Goal: Information Seeking & Learning: Check status

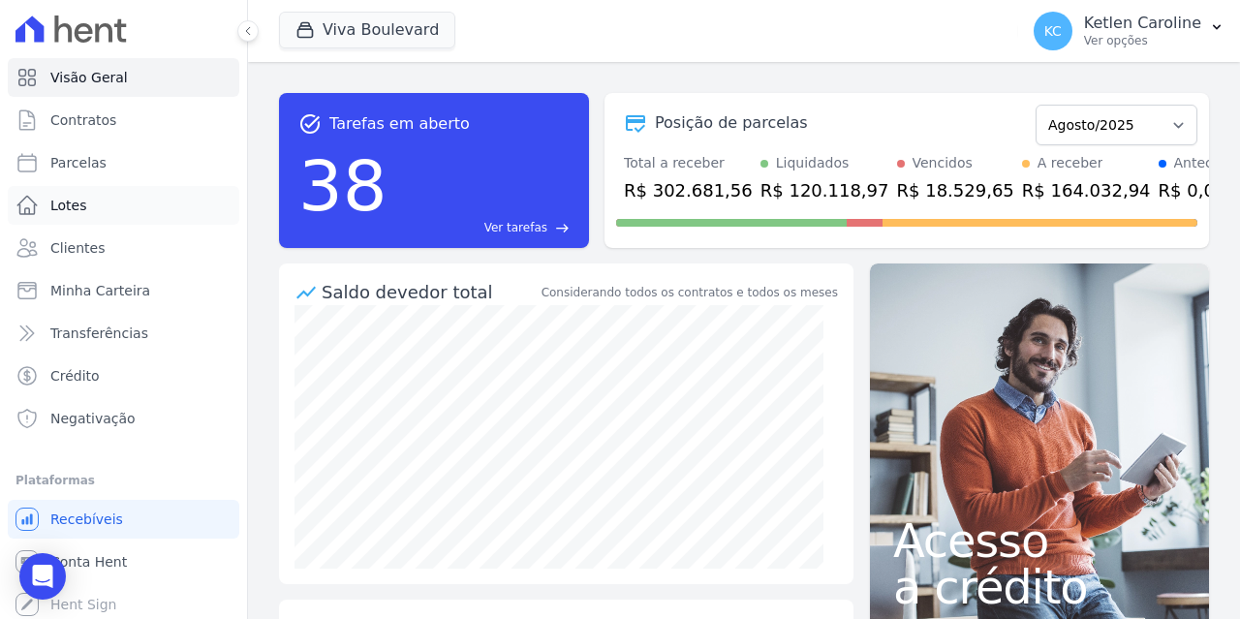
click at [91, 203] on link "Lotes" at bounding box center [123, 205] width 231 height 39
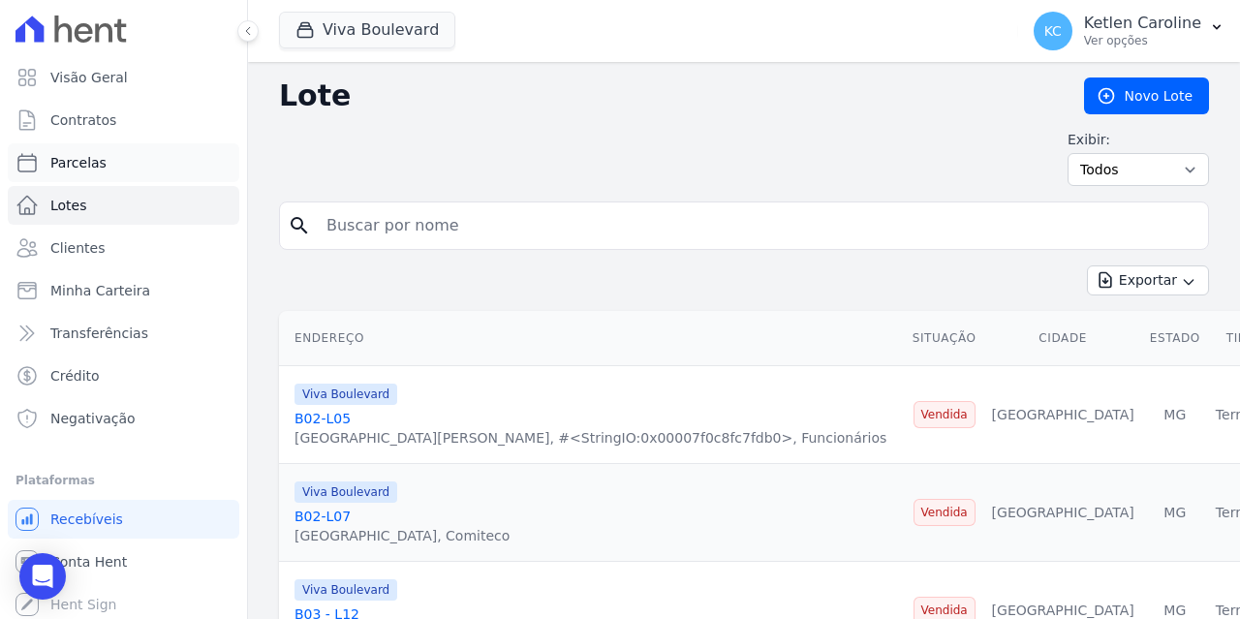
click at [109, 168] on link "Parcelas" at bounding box center [123, 162] width 231 height 39
select select
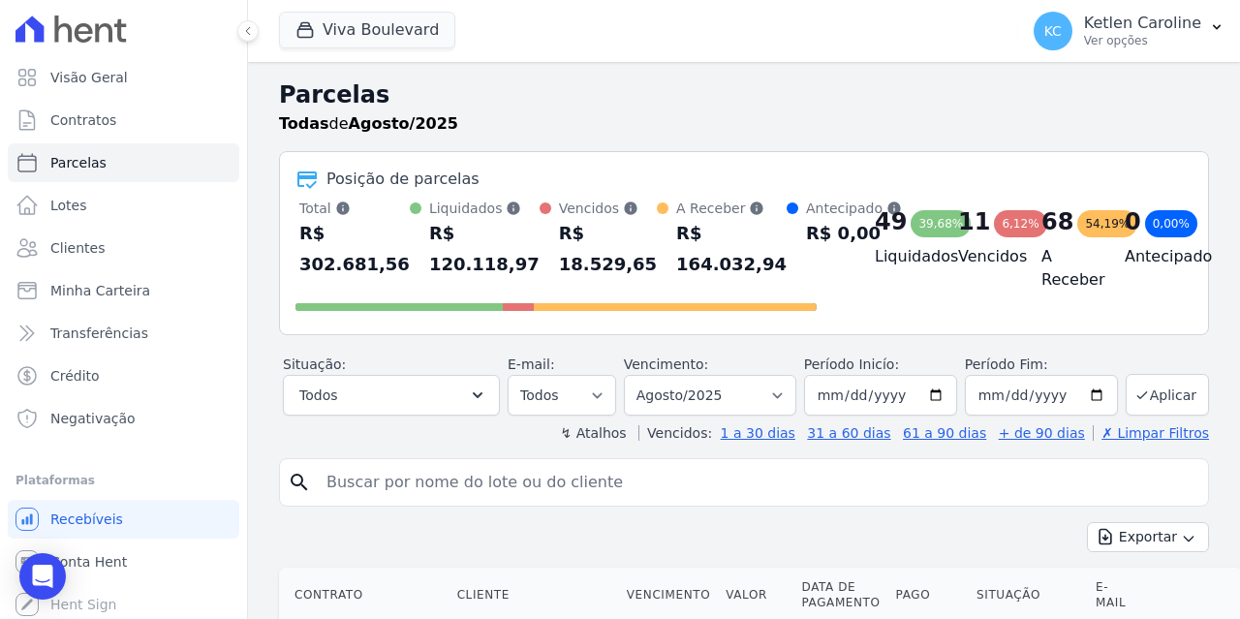
click at [464, 226] on div "R$ 120.118,97" at bounding box center [484, 249] width 110 height 62
click at [416, 481] on input "search" at bounding box center [757, 482] width 885 height 39
paste input "999387482"
type input "999387482"
drag, startPoint x: 478, startPoint y: 491, endPoint x: 79, endPoint y: 499, distance: 398.2
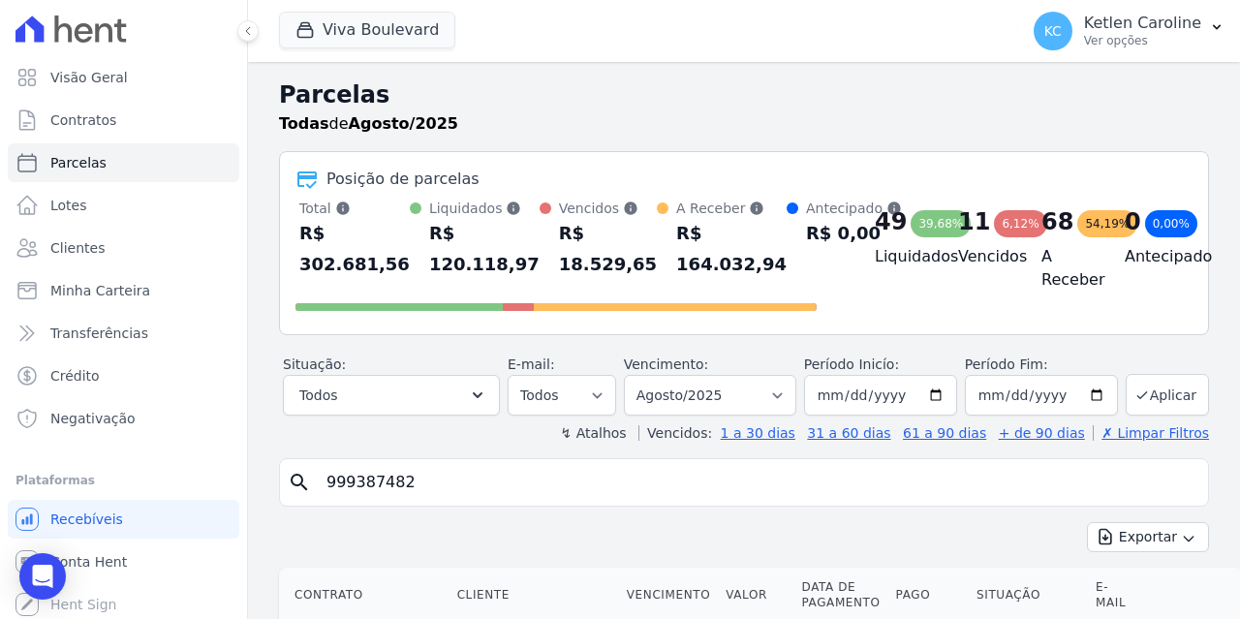
click at [82, 500] on div "Visão Geral Contratos [GEOGRAPHIC_DATA] Lotes Clientes Minha Carteira Transferê…" at bounding box center [620, 309] width 1240 height 619
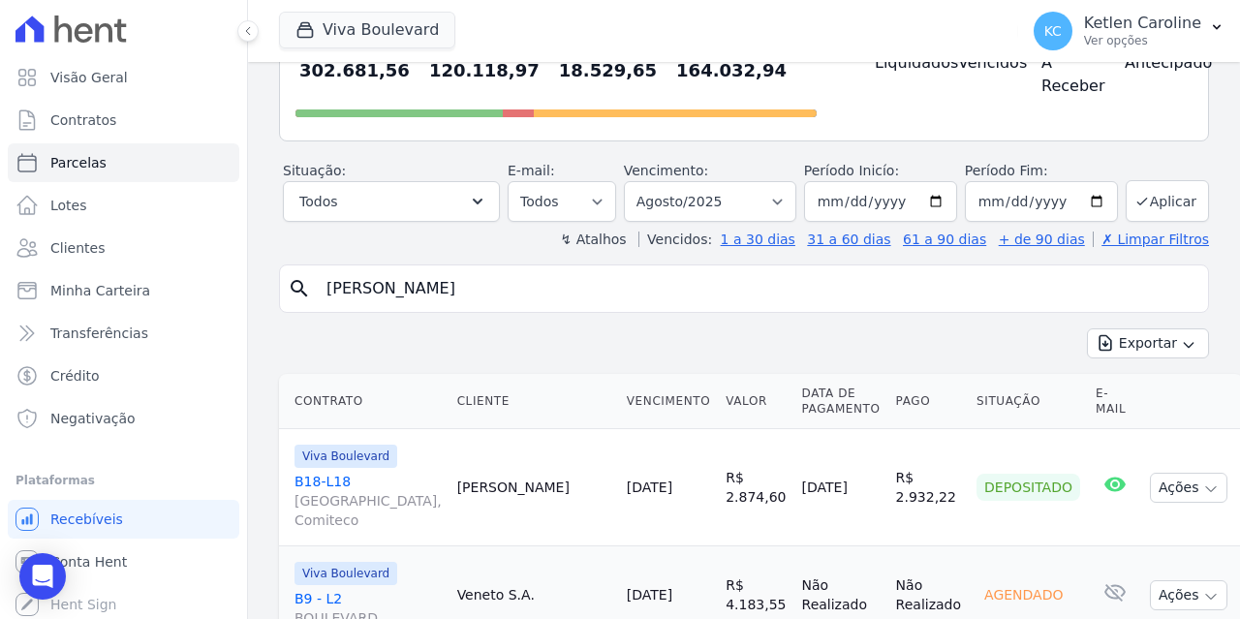
type input "[PERSON_NAME]"
select select
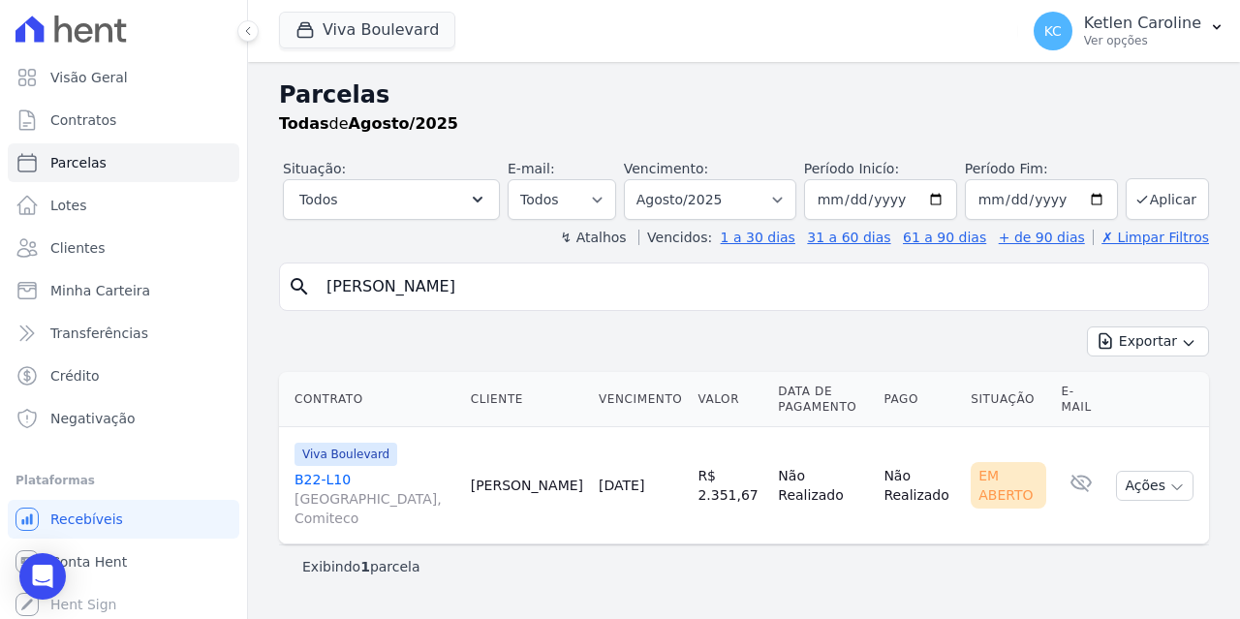
click at [335, 479] on link "B22-L10 [GEOGRAPHIC_DATA], [GEOGRAPHIC_DATA]" at bounding box center [374, 499] width 161 height 58
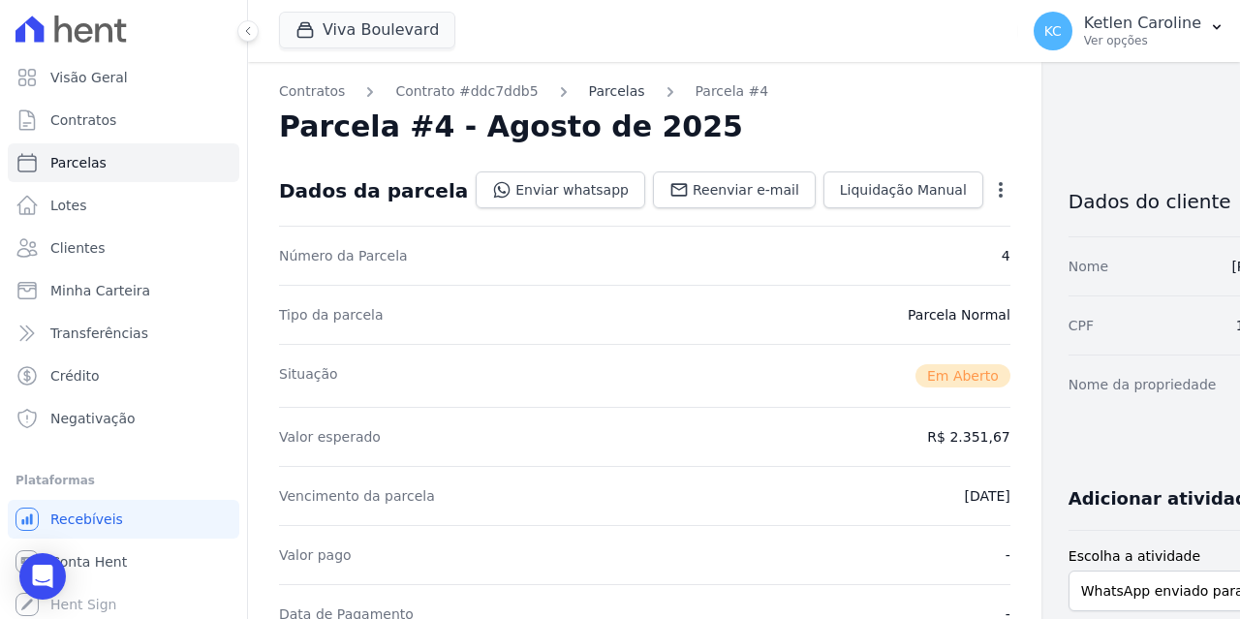
click at [589, 99] on link "Parcelas" at bounding box center [617, 91] width 56 height 20
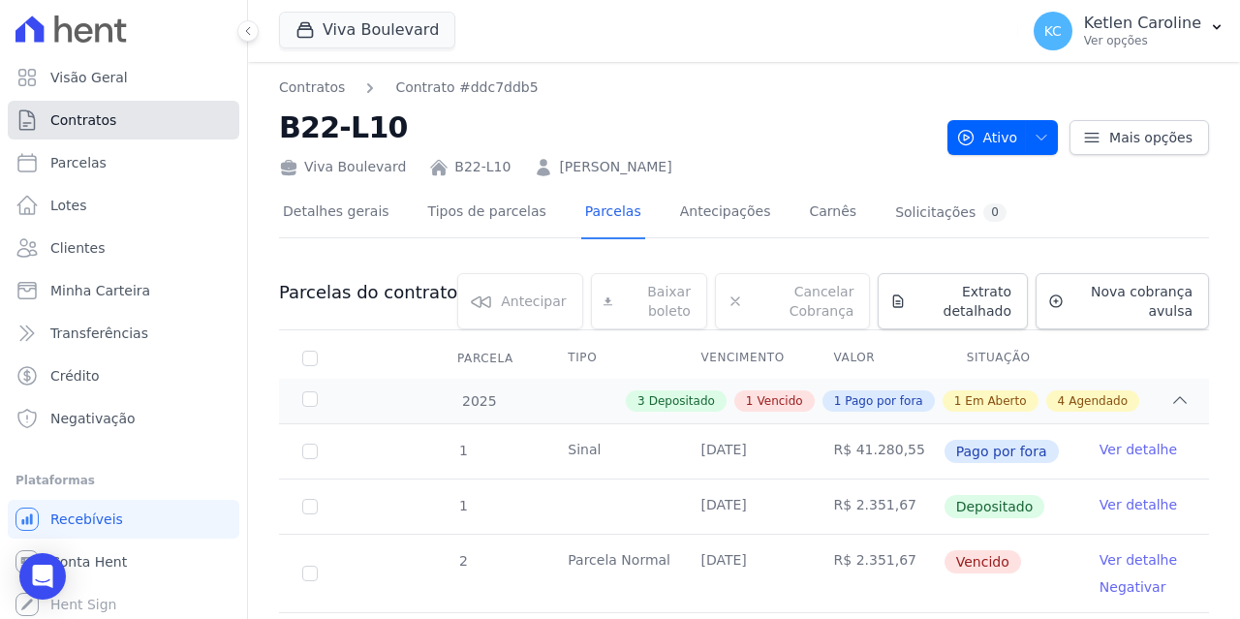
click at [107, 121] on span "Contratos" at bounding box center [83, 119] width 66 height 19
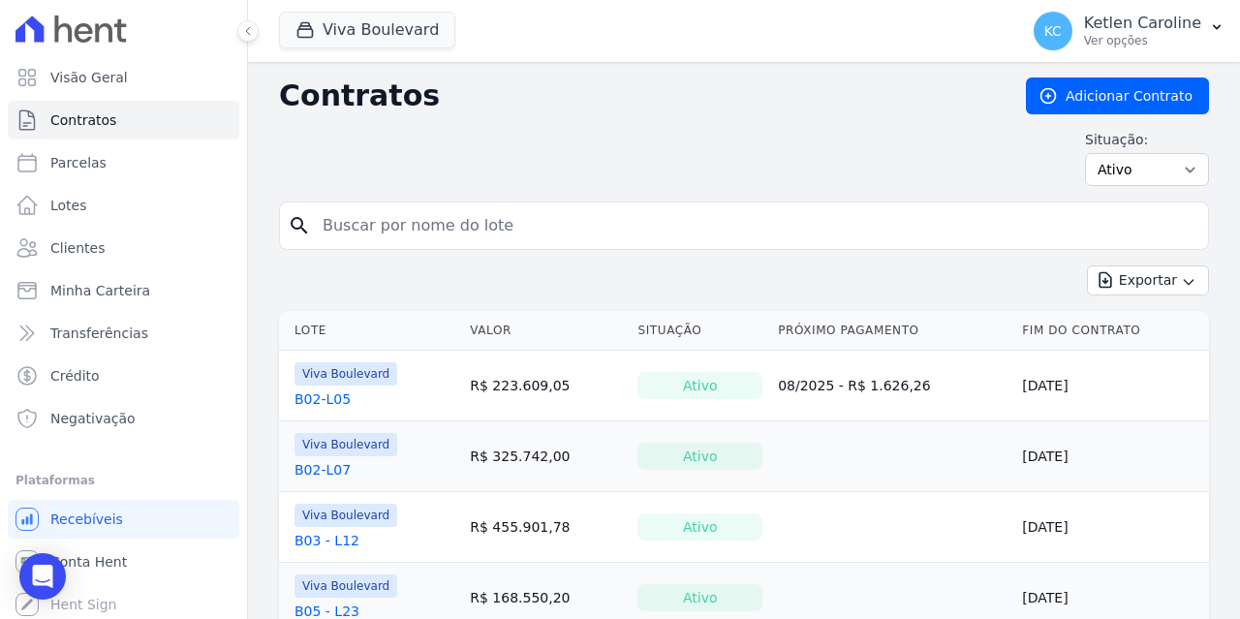
click at [483, 252] on form "search" at bounding box center [744, 233] width 930 height 64
click at [499, 222] on input "search" at bounding box center [755, 225] width 889 height 39
click at [501, 223] on input "search" at bounding box center [755, 225] width 889 height 39
paste input "[PERSON_NAME] [PERSON_NAME]"
type input "[PERSON_NAME] [PERSON_NAME]"
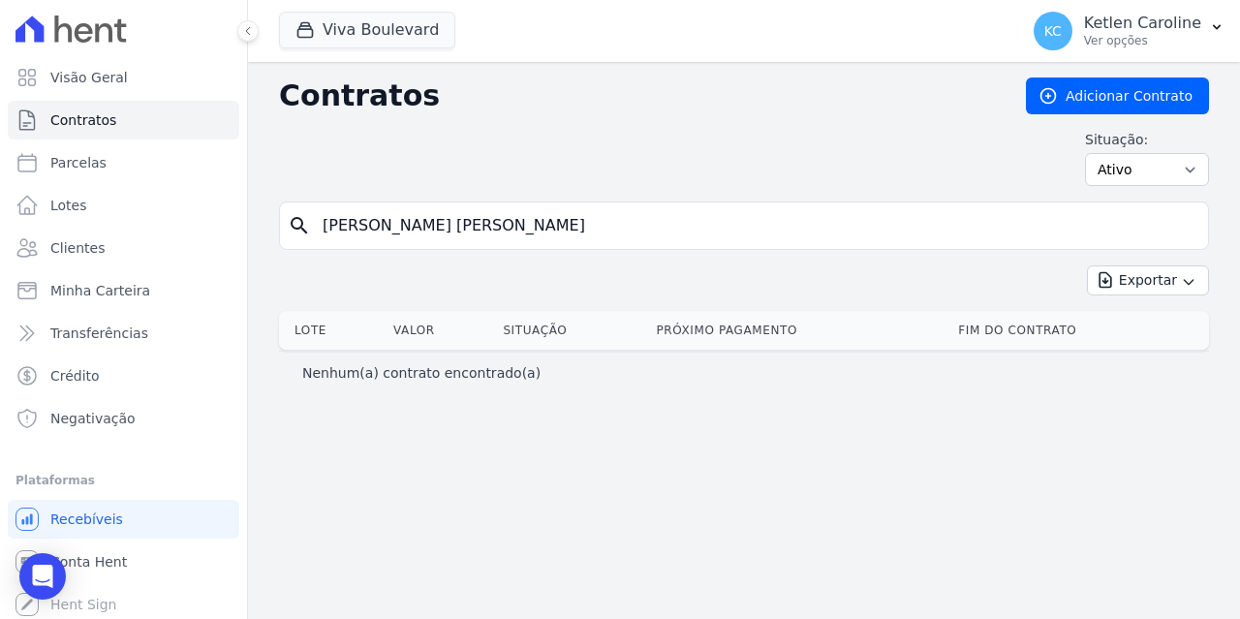
click at [627, 213] on input "[PERSON_NAME] [PERSON_NAME]" at bounding box center [755, 225] width 889 height 39
drag, startPoint x: 619, startPoint y: 222, endPoint x: 487, endPoint y: 246, distance: 133.9
click at [487, 246] on div "search [PERSON_NAME]" at bounding box center [744, 225] width 930 height 48
type input "[PERSON_NAME]"
click at [127, 168] on link "Parcelas" at bounding box center [123, 162] width 231 height 39
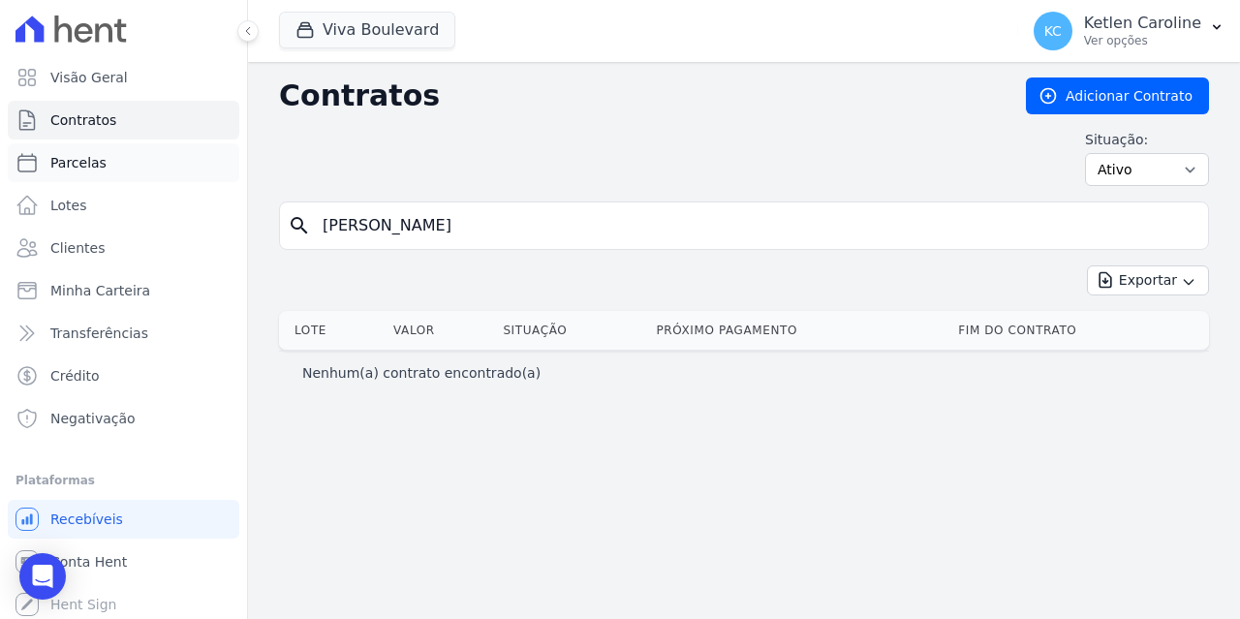
select select
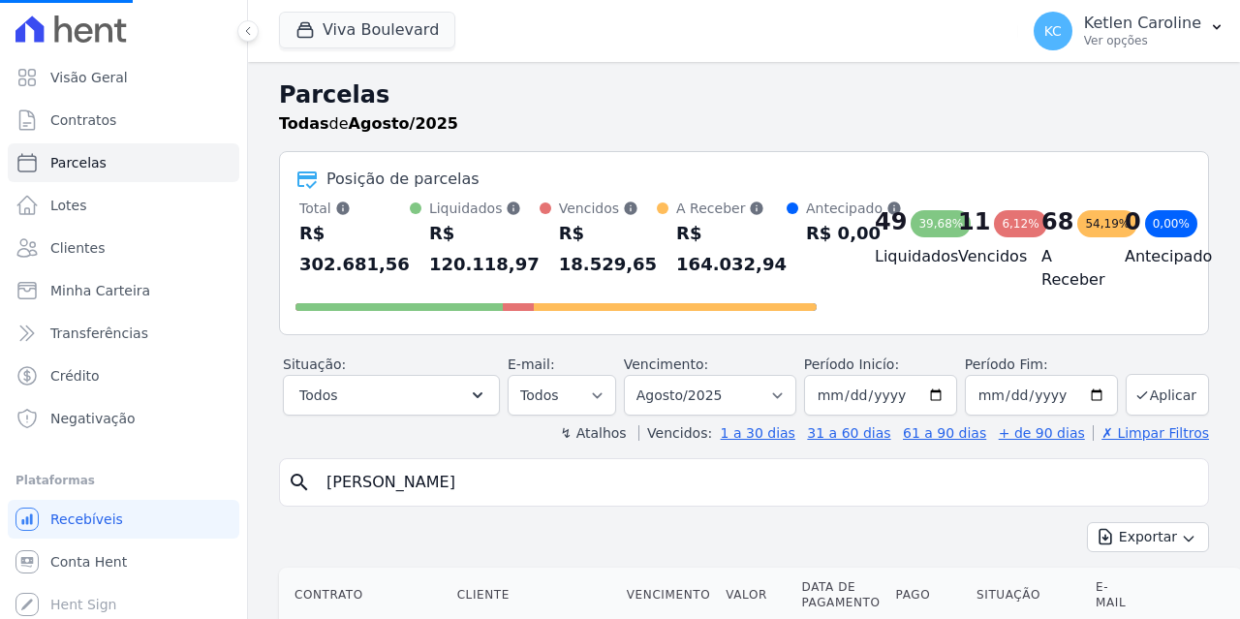
click at [422, 481] on input "[PERSON_NAME]" at bounding box center [757, 482] width 885 height 39
select select
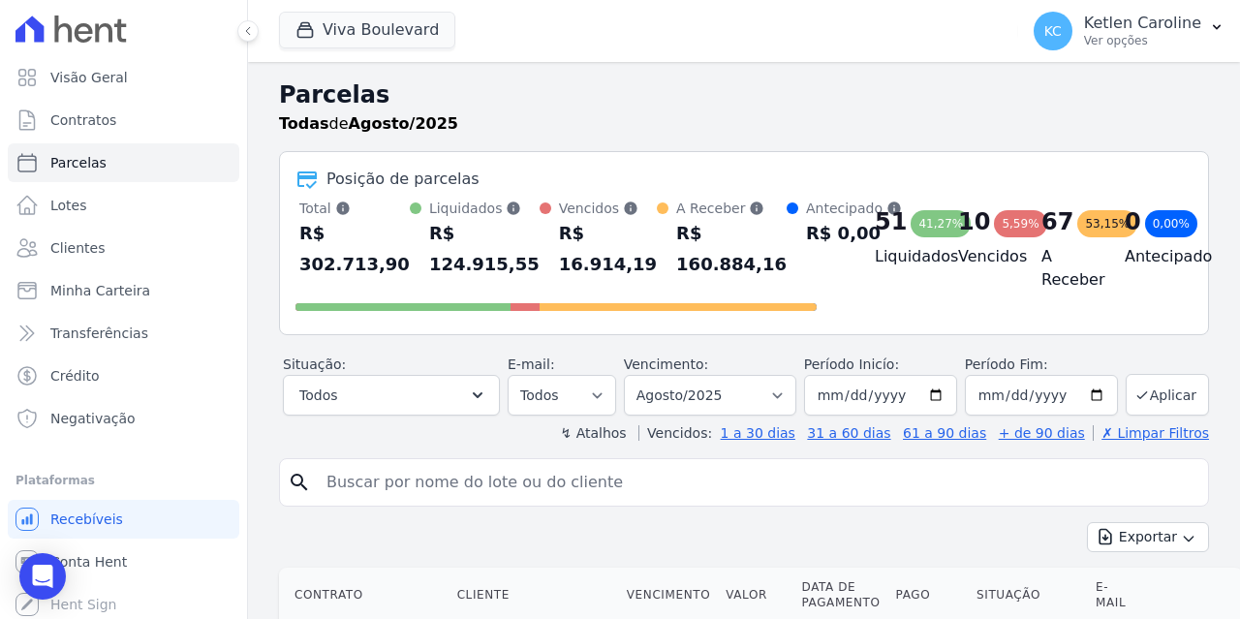
click at [472, 484] on input "search" at bounding box center [757, 482] width 885 height 39
paste input "[PERSON_NAME] [PERSON_NAME]"
type input "[PERSON_NAME] [PERSON_NAME]"
select select
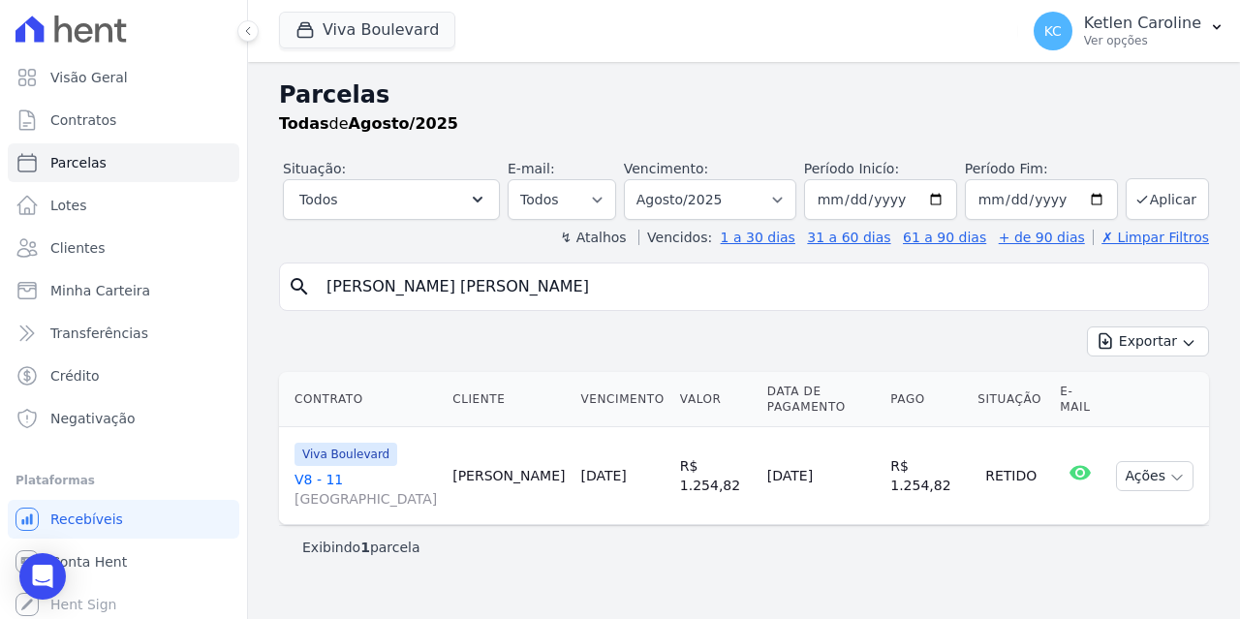
click at [295, 470] on link "V8 - 11 [GEOGRAPHIC_DATA]" at bounding box center [365, 489] width 142 height 39
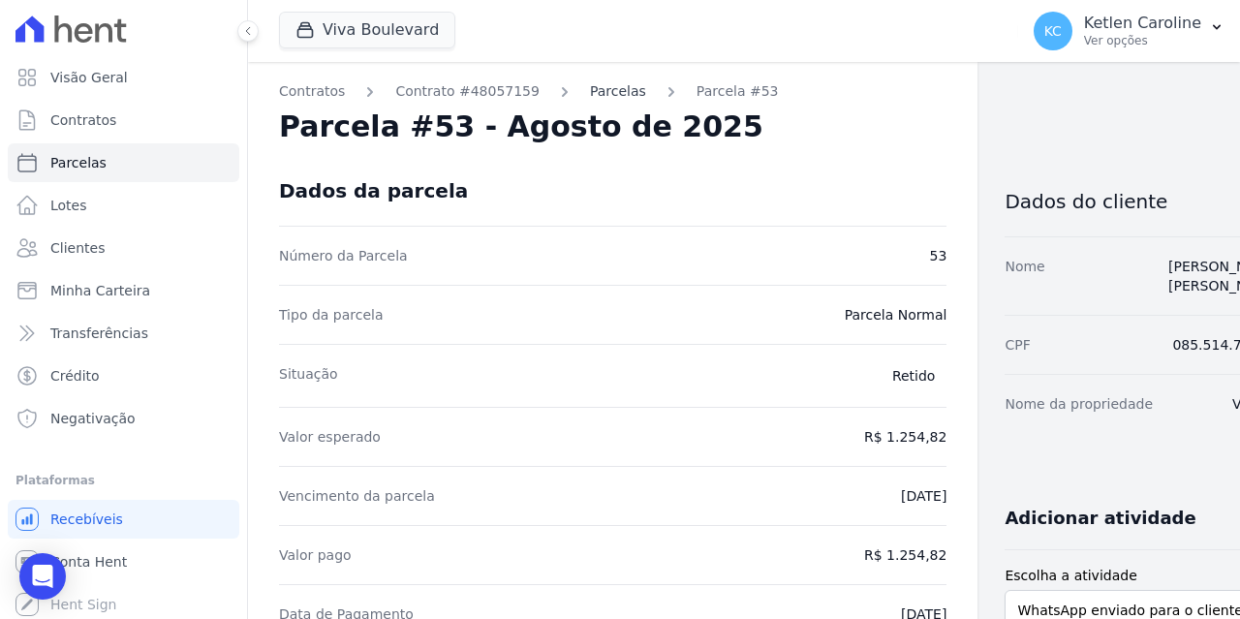
click at [590, 92] on link "Parcelas" at bounding box center [618, 91] width 56 height 20
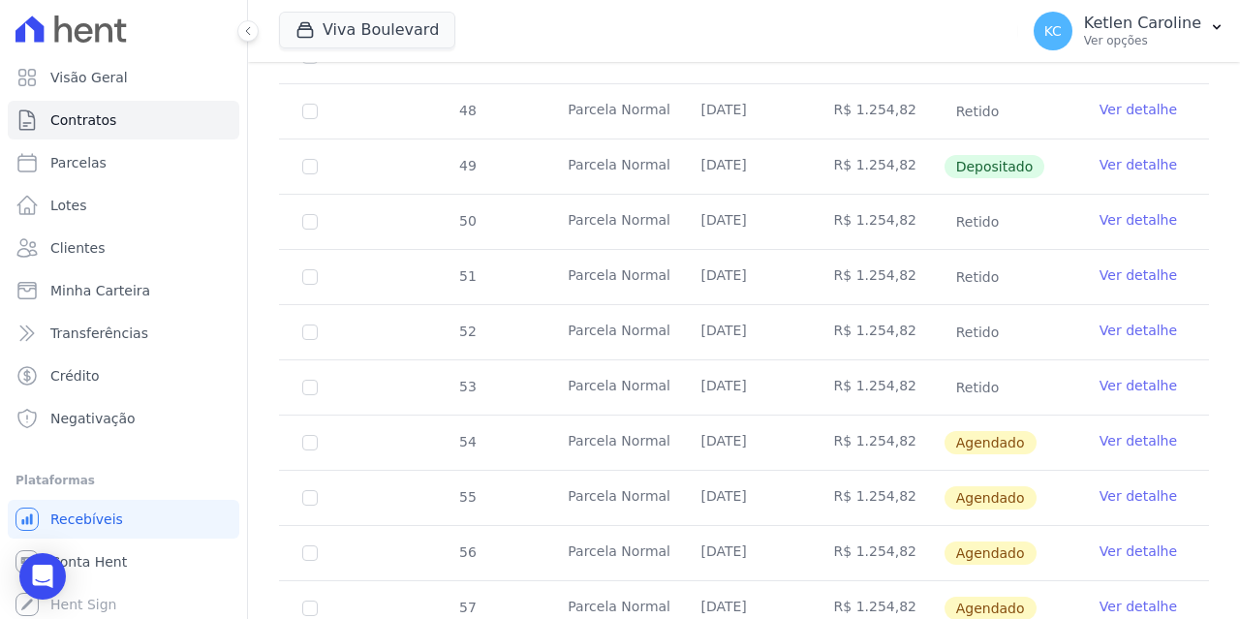
scroll to position [775, 0]
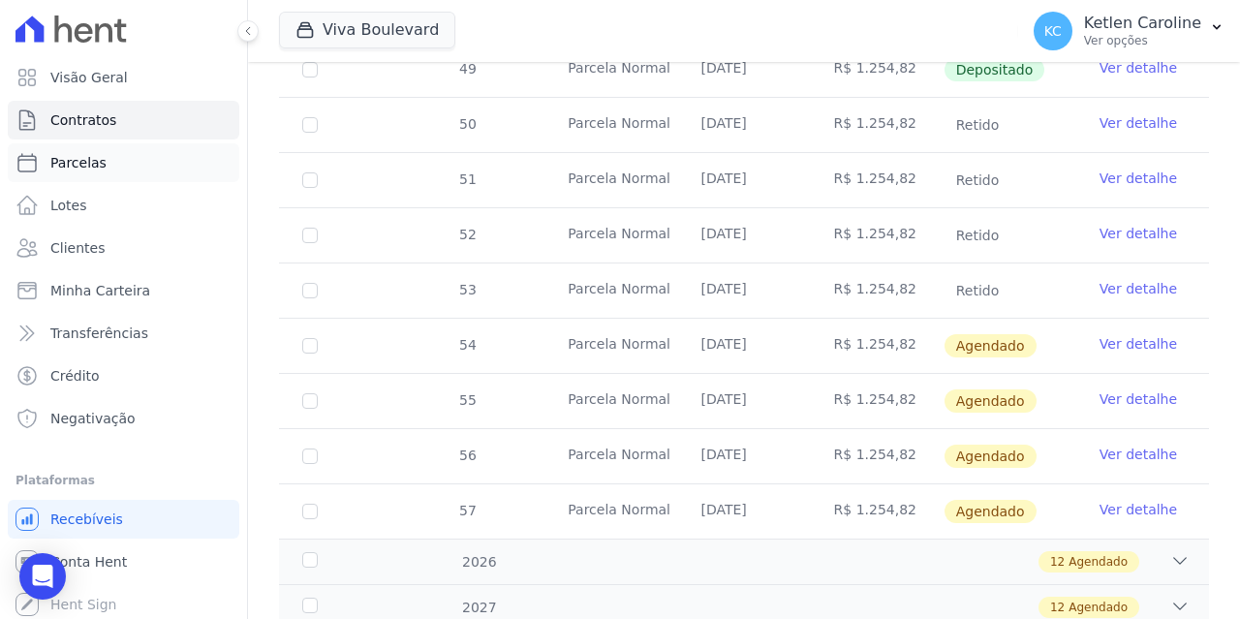
click at [110, 164] on link "Parcelas" at bounding box center [123, 162] width 231 height 39
select select
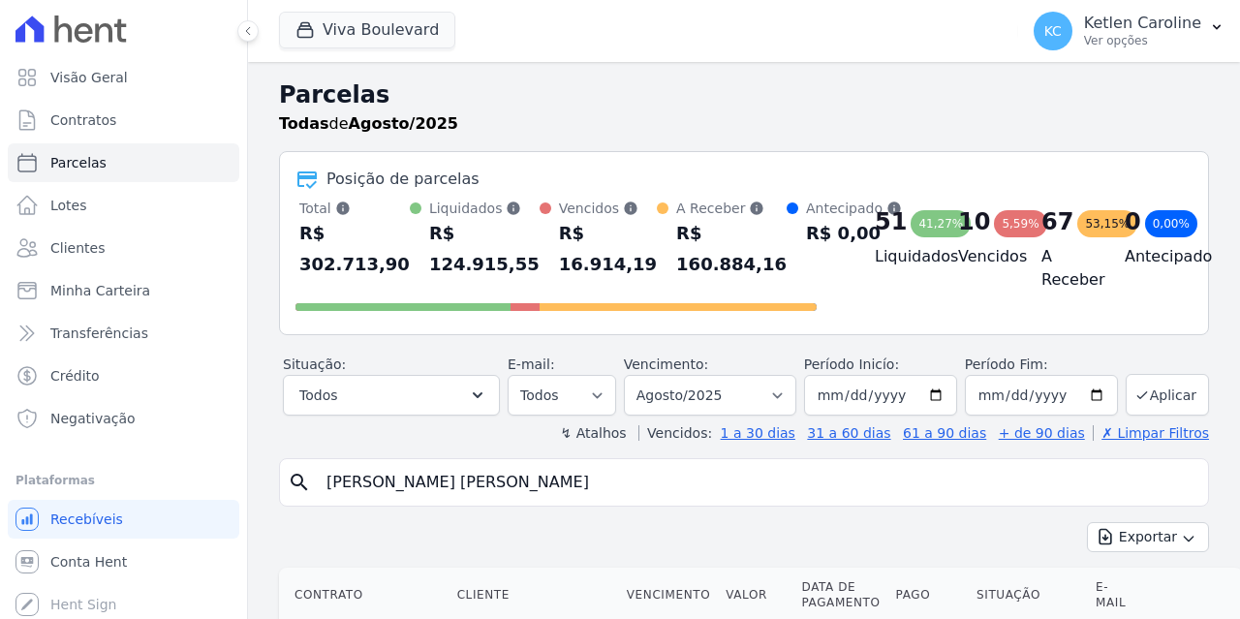
select select
click at [408, 502] on div "search" at bounding box center [744, 482] width 930 height 48
click at [422, 492] on input "search" at bounding box center [757, 482] width 885 height 39
paste input "EMANOEL [PERSON_NAME]"
type input "EMANOEL [PERSON_NAME]"
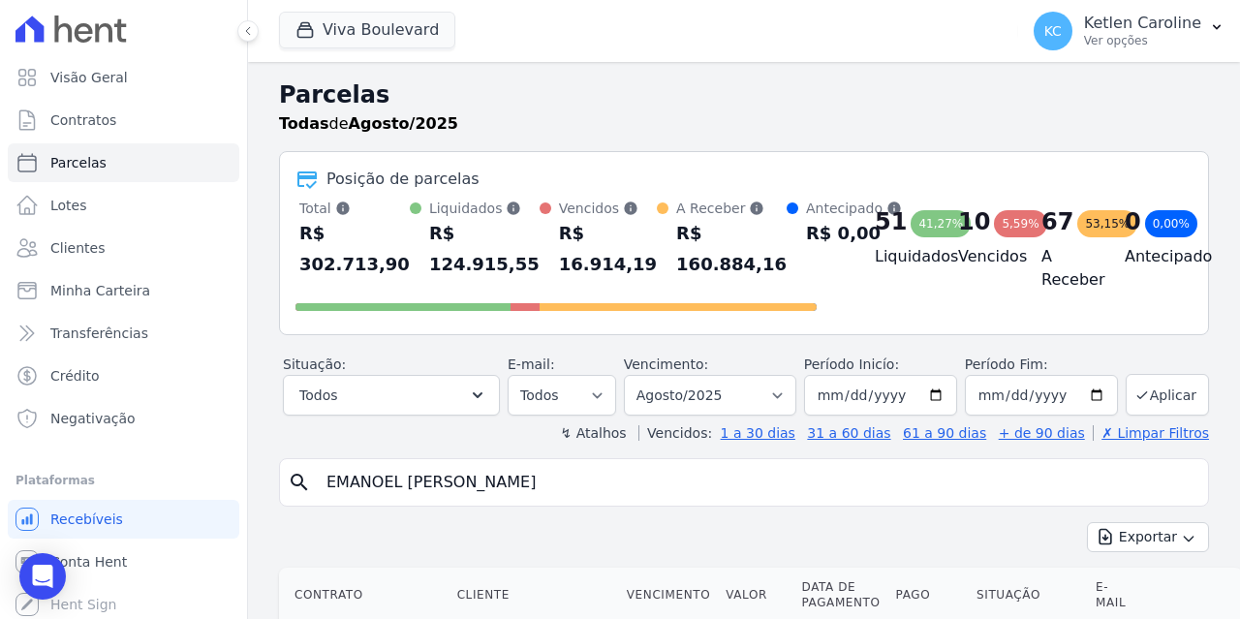
select select
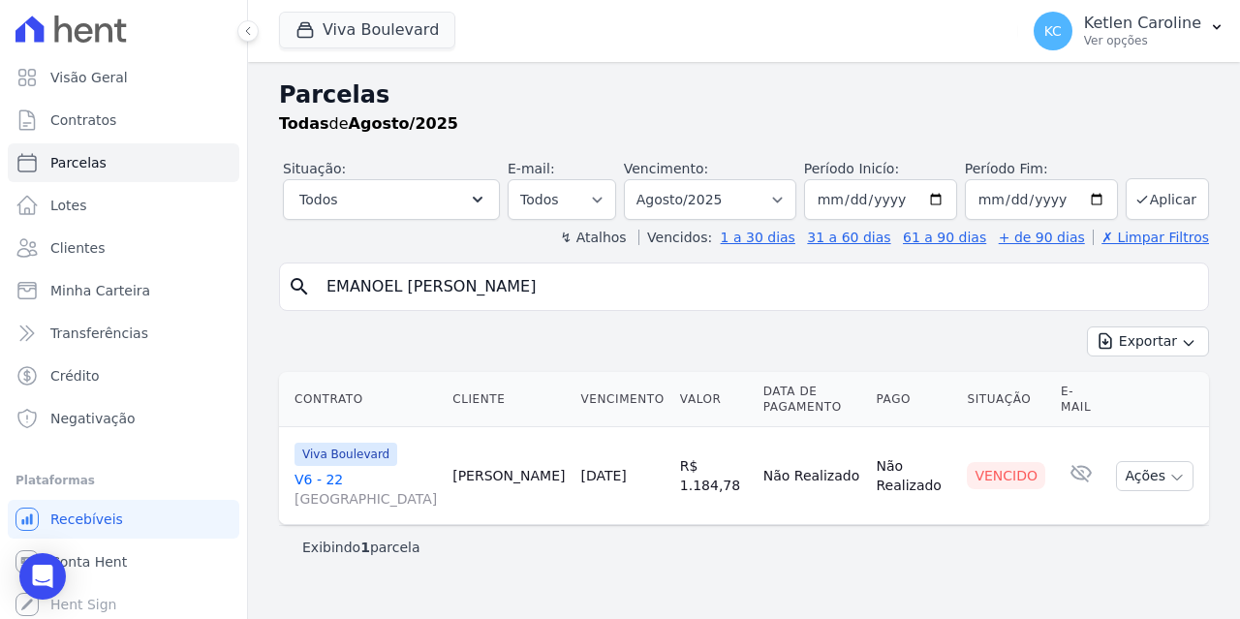
click at [328, 470] on link "V6 - 22 [GEOGRAPHIC_DATA]" at bounding box center [365, 489] width 142 height 39
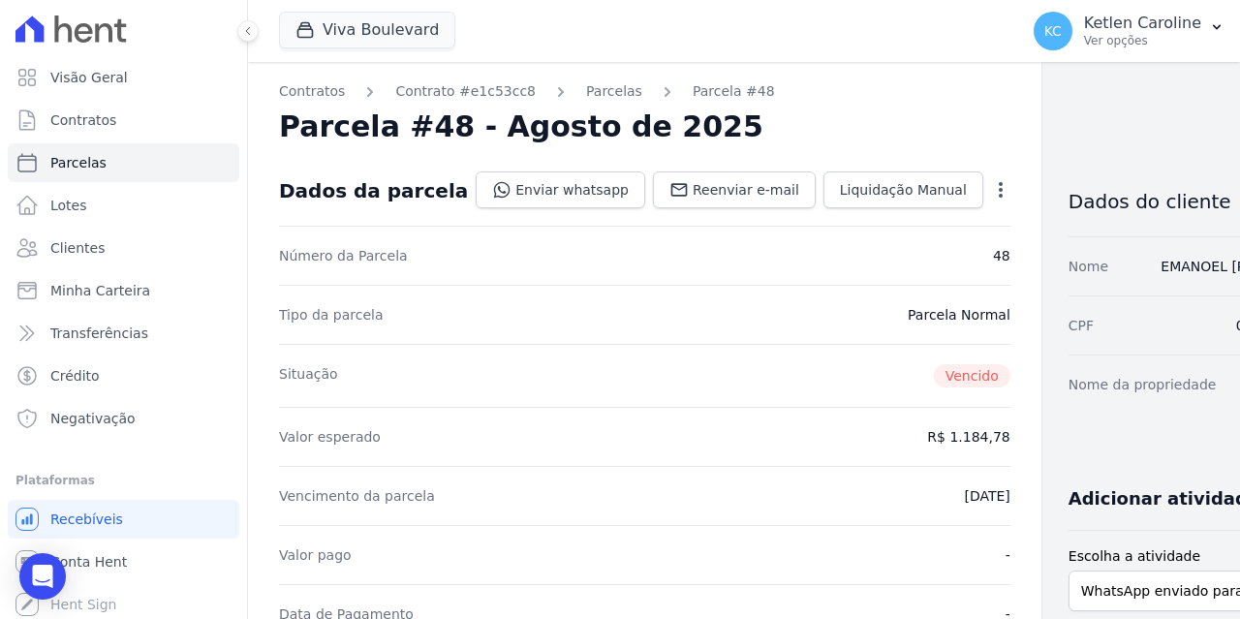
click at [602, 81] on link "Parcelas" at bounding box center [614, 91] width 56 height 20
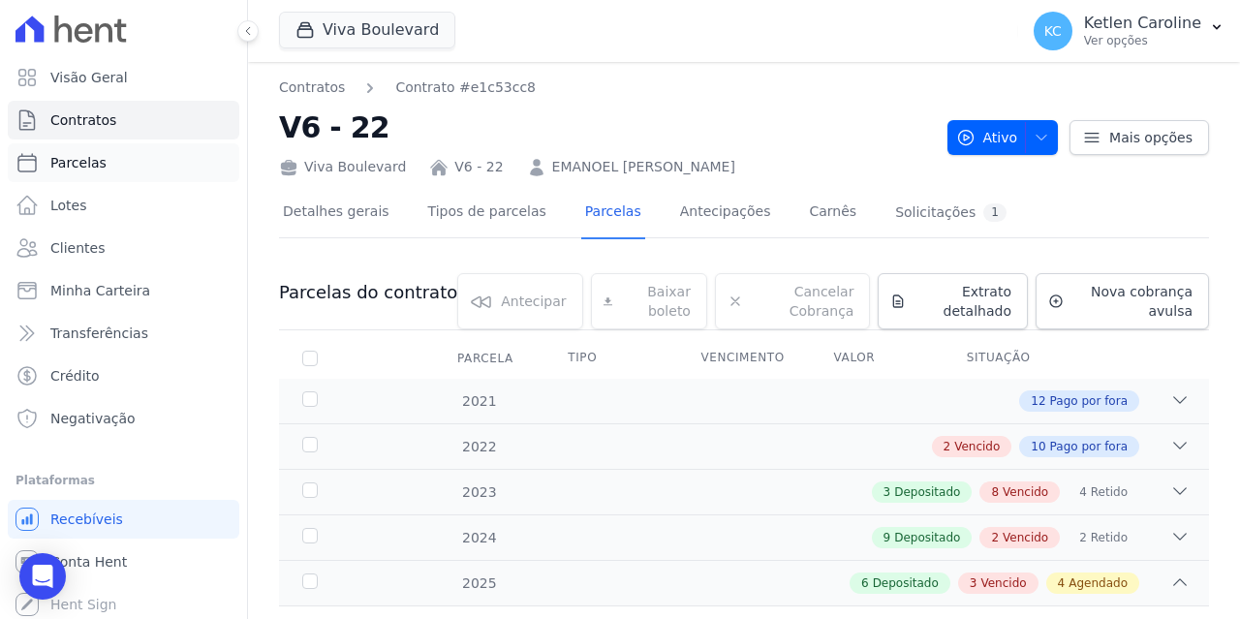
click at [129, 176] on link "Parcelas" at bounding box center [123, 162] width 231 height 39
select select
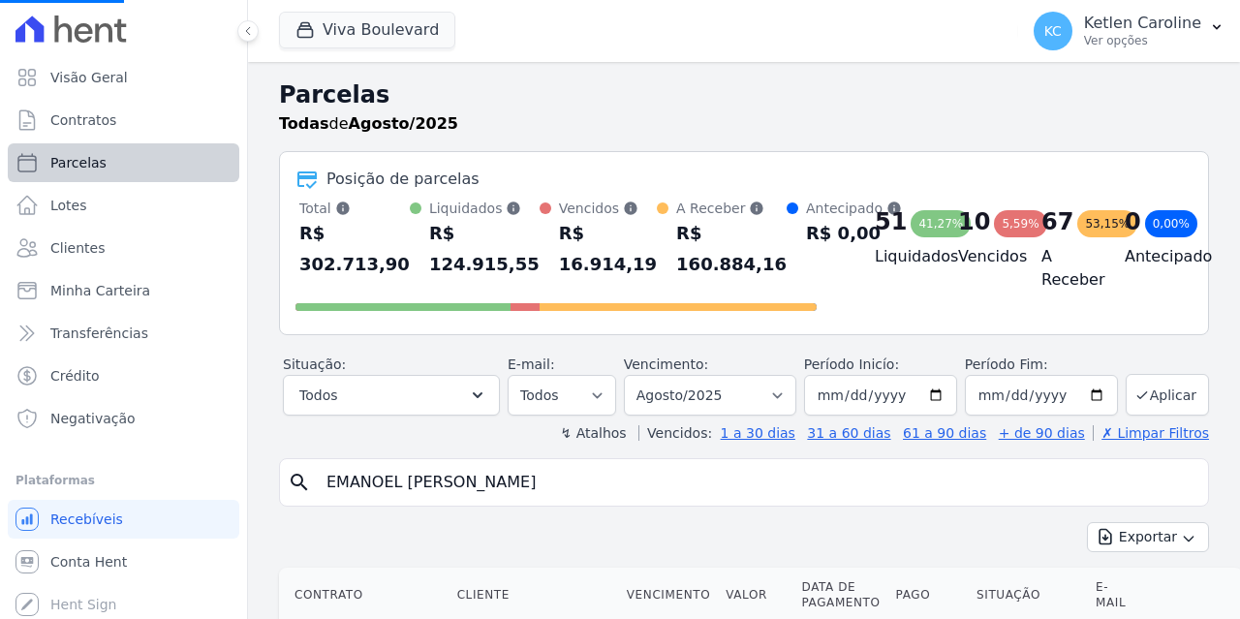
select select
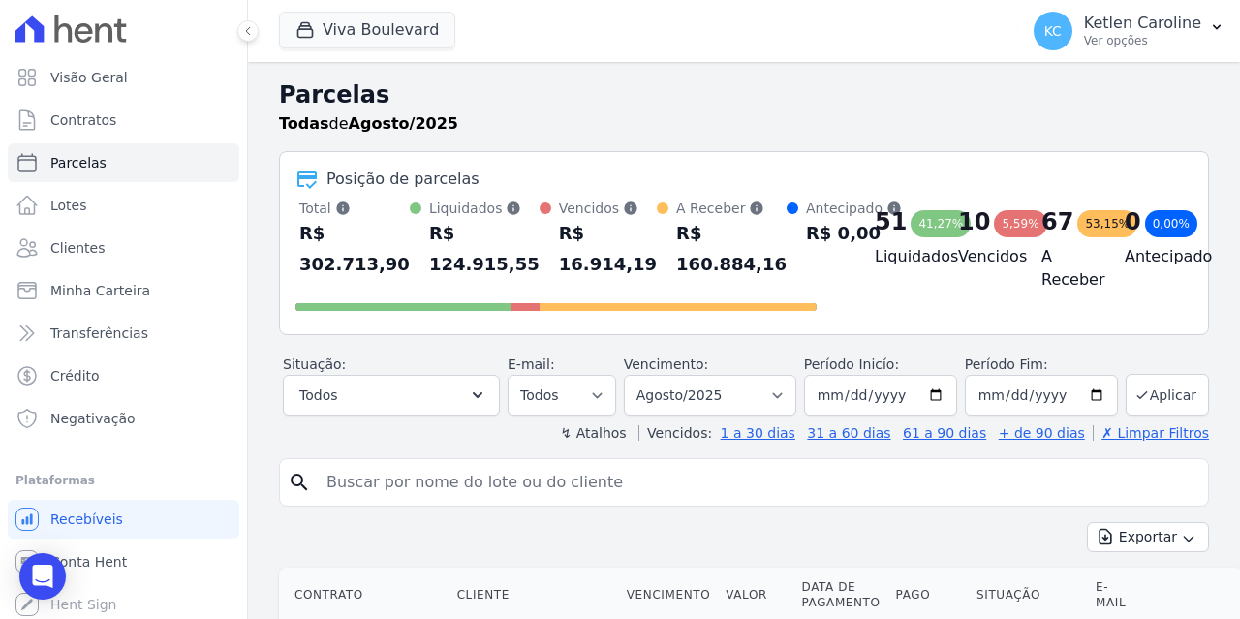
click at [426, 486] on input "search" at bounding box center [757, 482] width 885 height 39
paste input "[PERSON_NAME] [PERSON_NAME]"
type input "[PERSON_NAME] [PERSON_NAME]"
select select
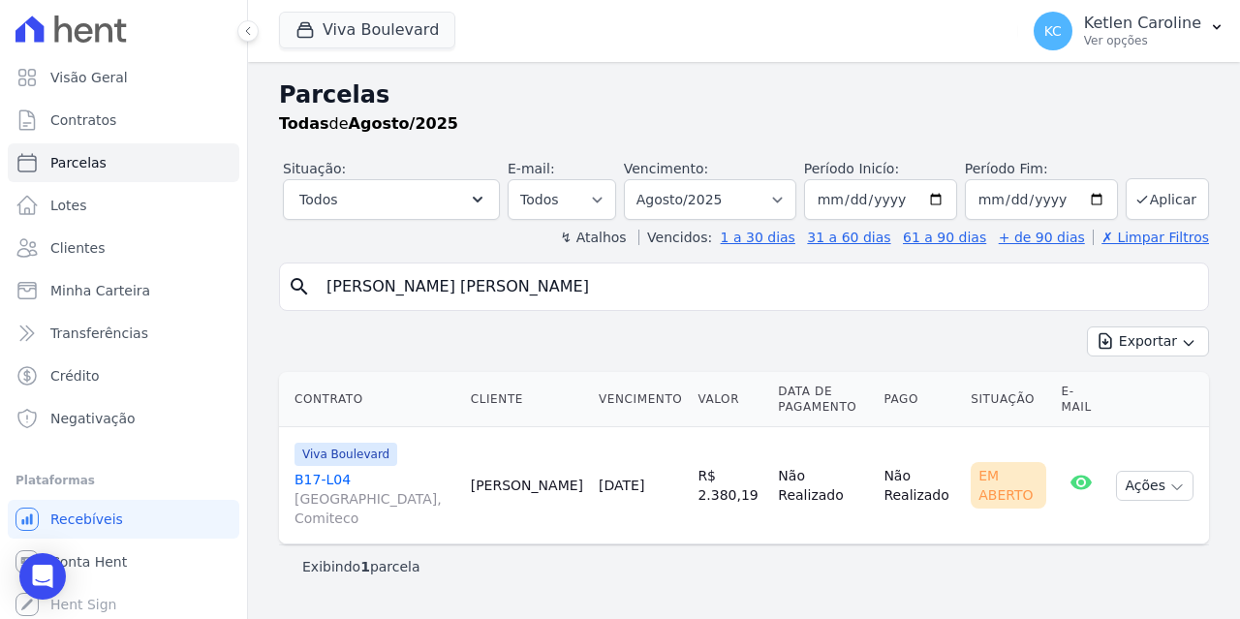
click at [306, 475] on link "B17-L04 [GEOGRAPHIC_DATA], [GEOGRAPHIC_DATA]" at bounding box center [374, 499] width 161 height 58
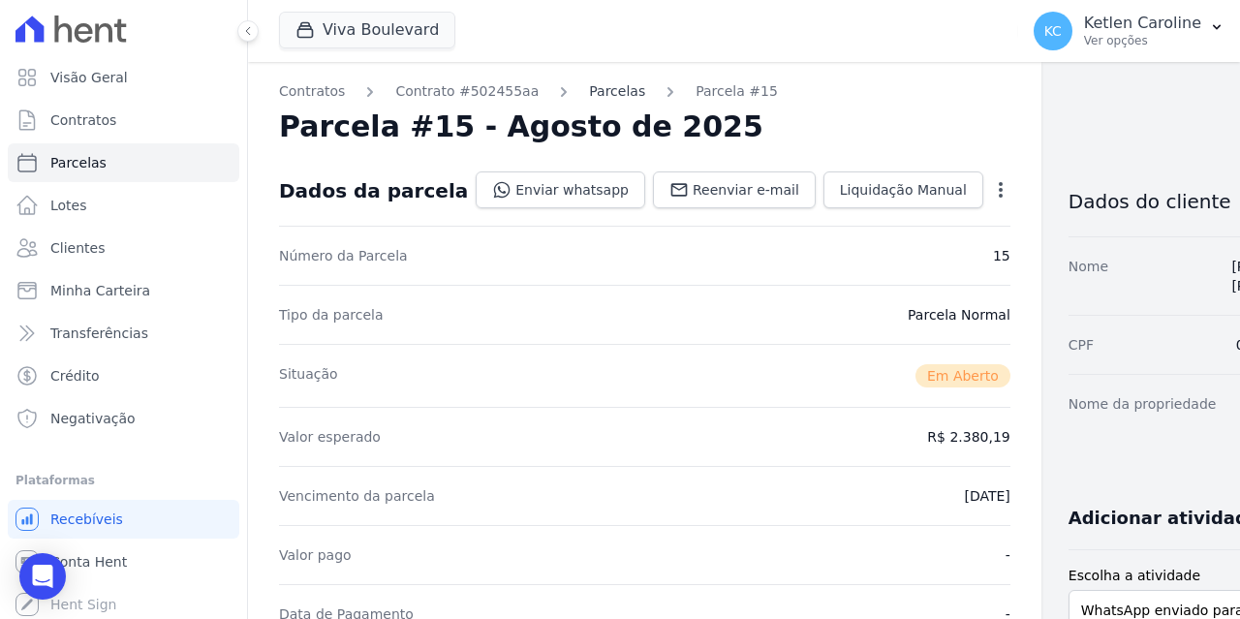
click at [601, 90] on link "Parcelas" at bounding box center [617, 91] width 56 height 20
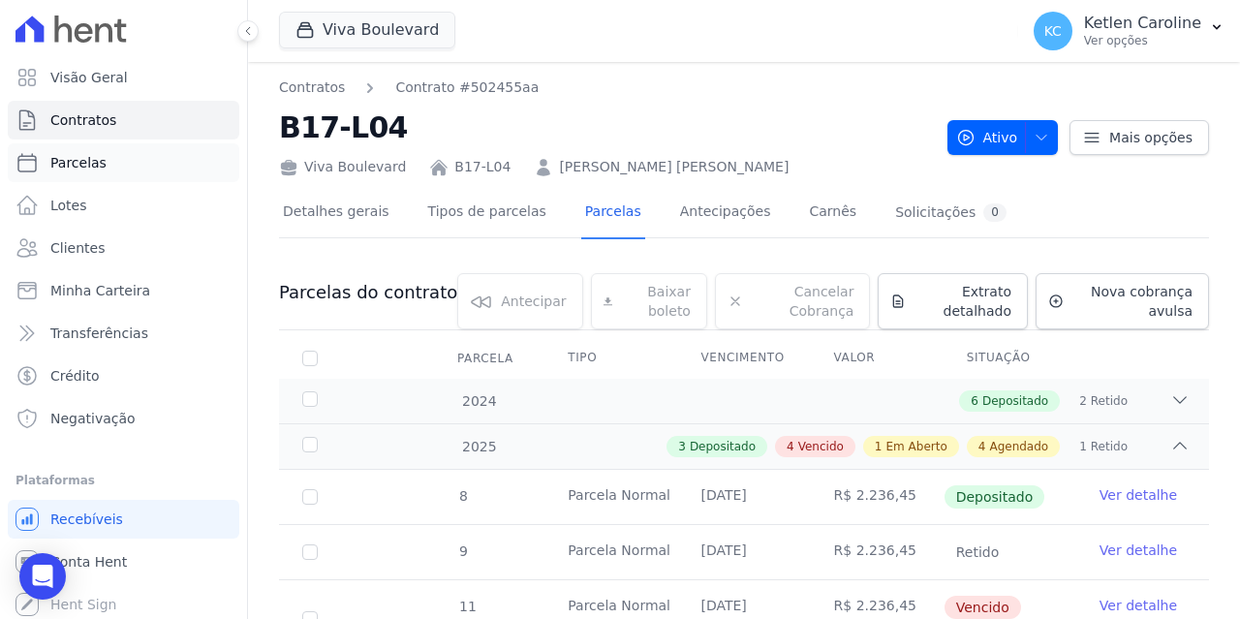
click at [106, 145] on link "Parcelas" at bounding box center [123, 162] width 231 height 39
select select
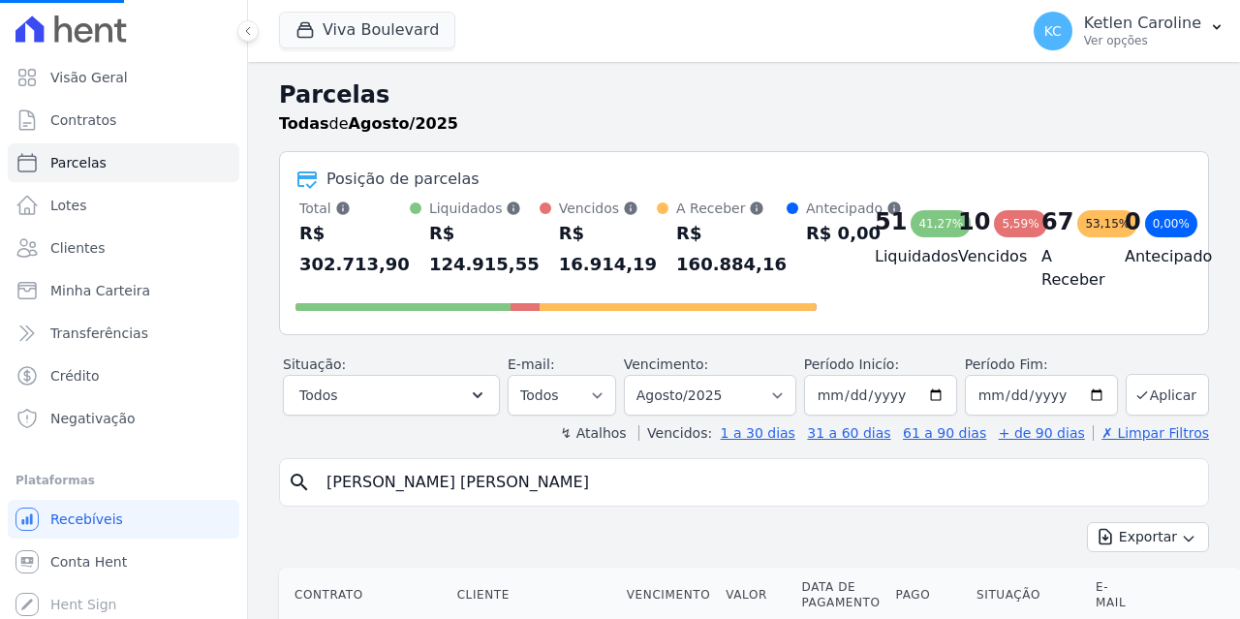
select select
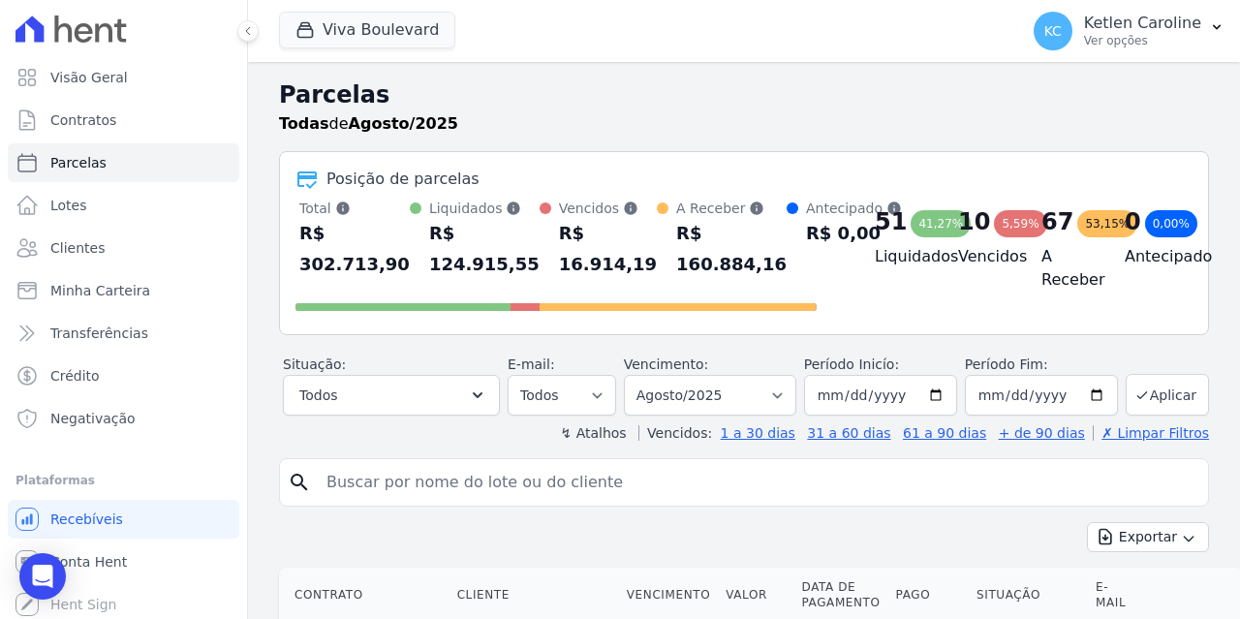
click at [440, 474] on input "search" at bounding box center [757, 482] width 885 height 39
paste input "986005696"
type input "986005696"
drag, startPoint x: 440, startPoint y: 474, endPoint x: 283, endPoint y: 476, distance: 156.9
click at [283, 476] on div "search 986005696" at bounding box center [744, 482] width 930 height 48
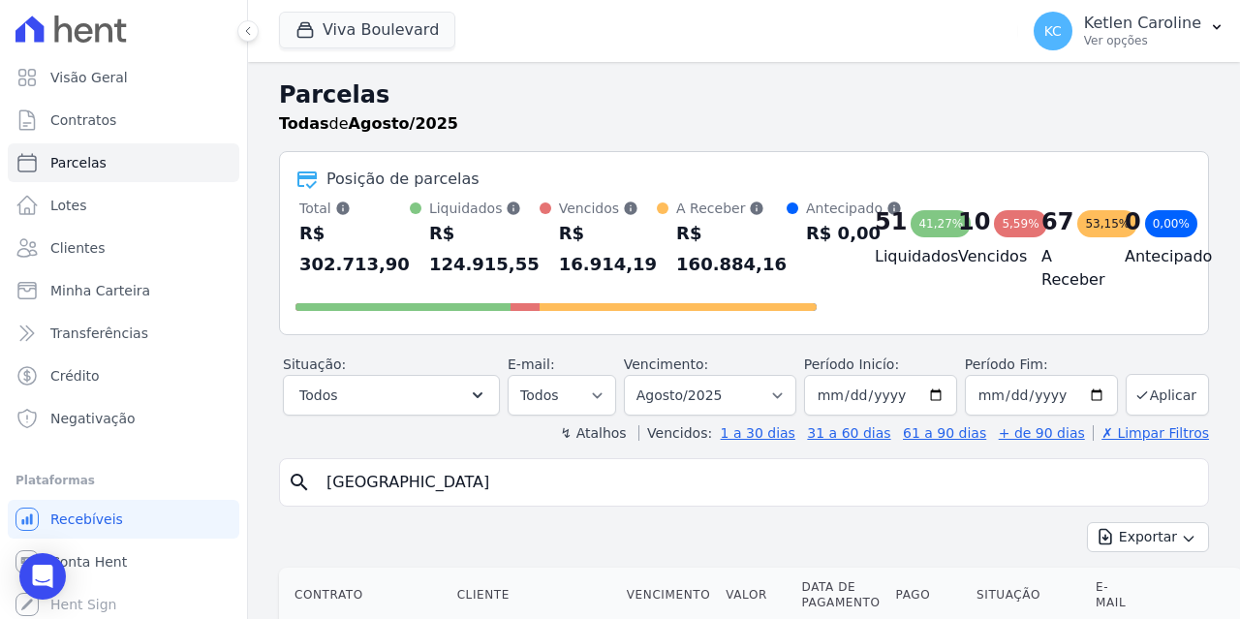
type input "[PERSON_NAME] [PERSON_NAME]"
select select
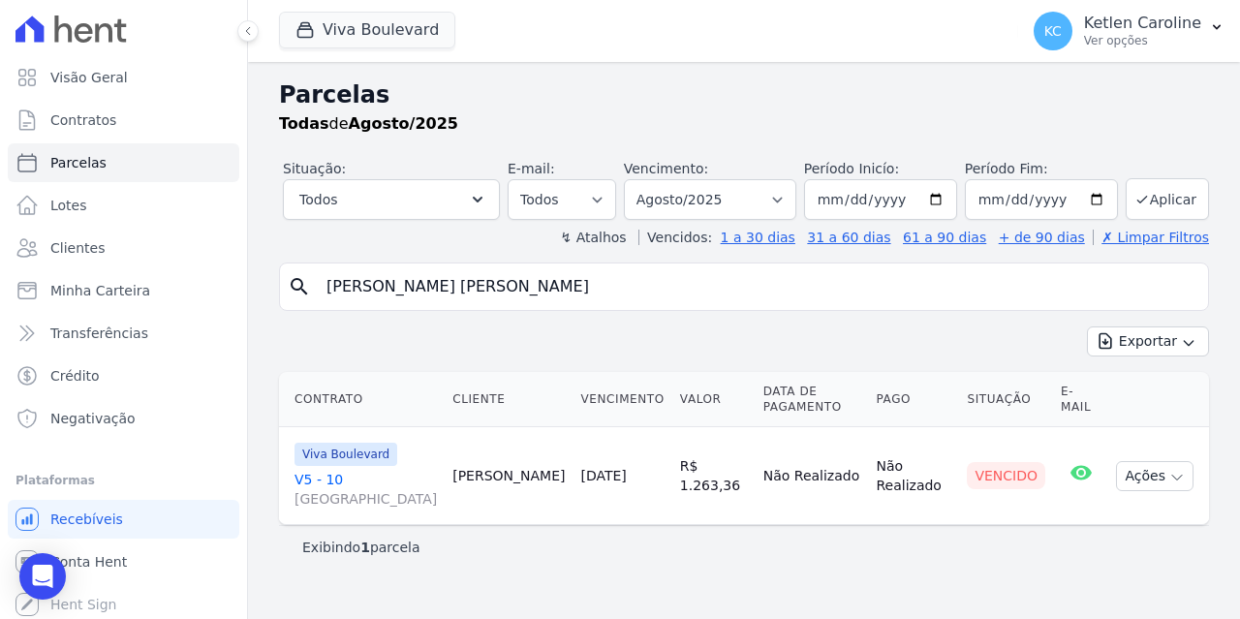
click at [308, 470] on link "V5 - 10 [GEOGRAPHIC_DATA]" at bounding box center [365, 489] width 142 height 39
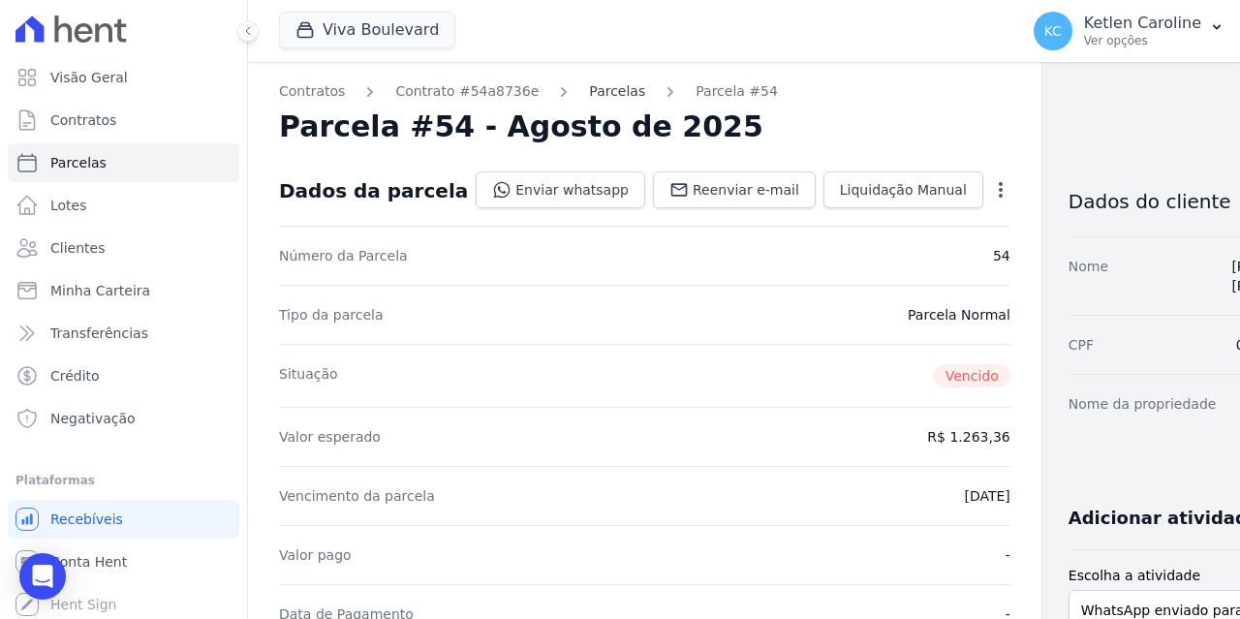
click at [590, 98] on link "Parcelas" at bounding box center [617, 91] width 56 height 20
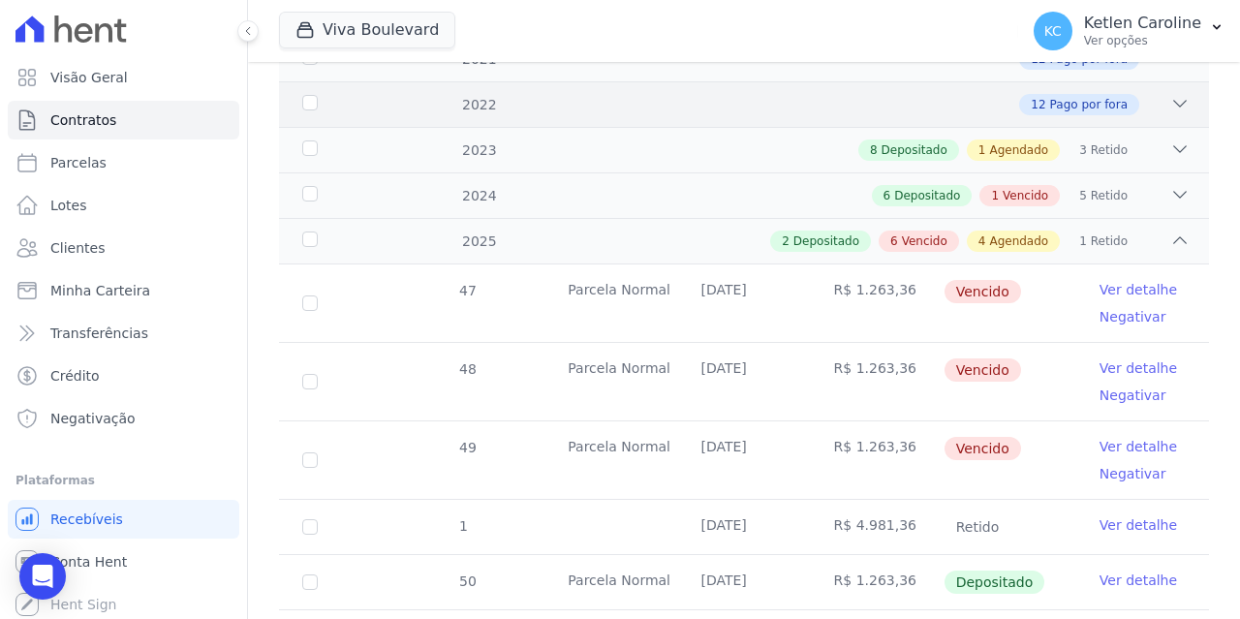
scroll to position [484, 0]
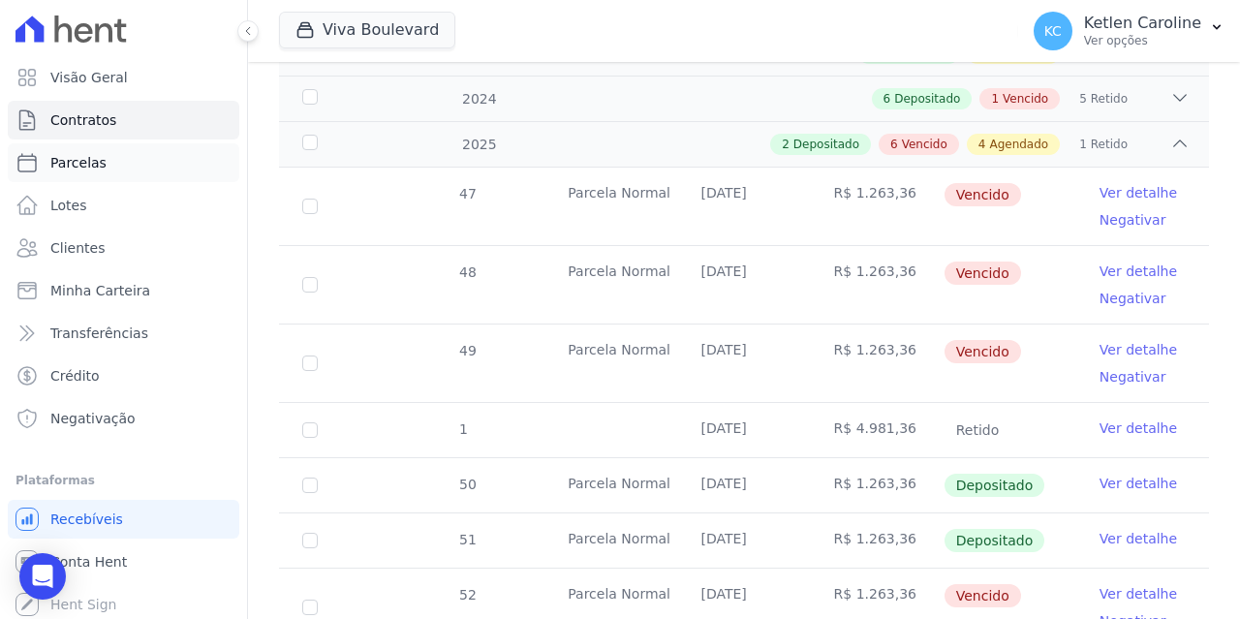
click at [86, 168] on span "Parcelas" at bounding box center [78, 162] width 56 height 19
select select
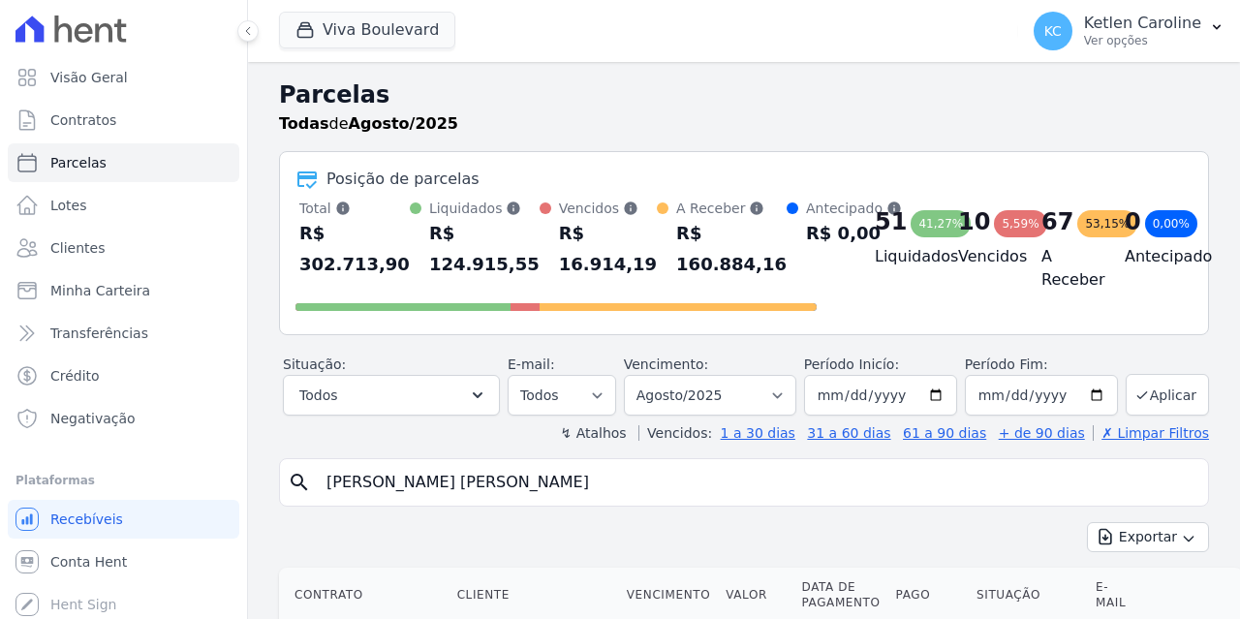
select select
click at [411, 486] on input "search" at bounding box center [757, 482] width 885 height 39
paste input "[PERSON_NAME] [PERSON_NAME]"
type input "[PERSON_NAME] [PERSON_NAME]"
select select
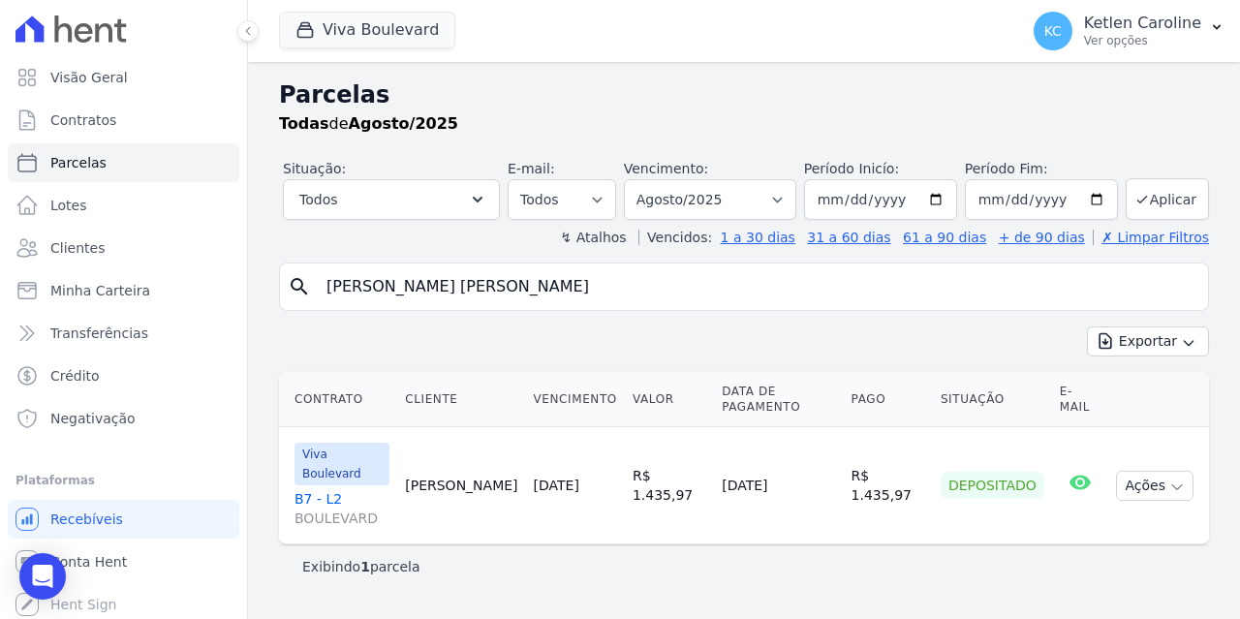
click at [332, 489] on link "B7 - [GEOGRAPHIC_DATA]" at bounding box center [341, 508] width 95 height 39
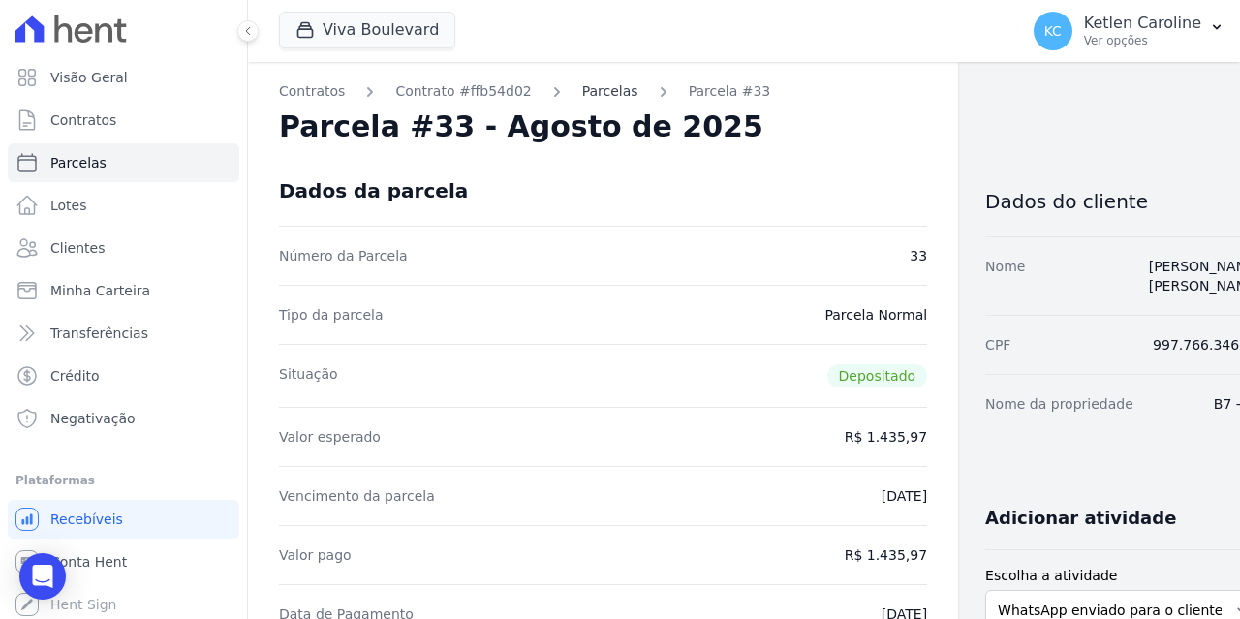
click at [592, 95] on link "Parcelas" at bounding box center [610, 91] width 56 height 20
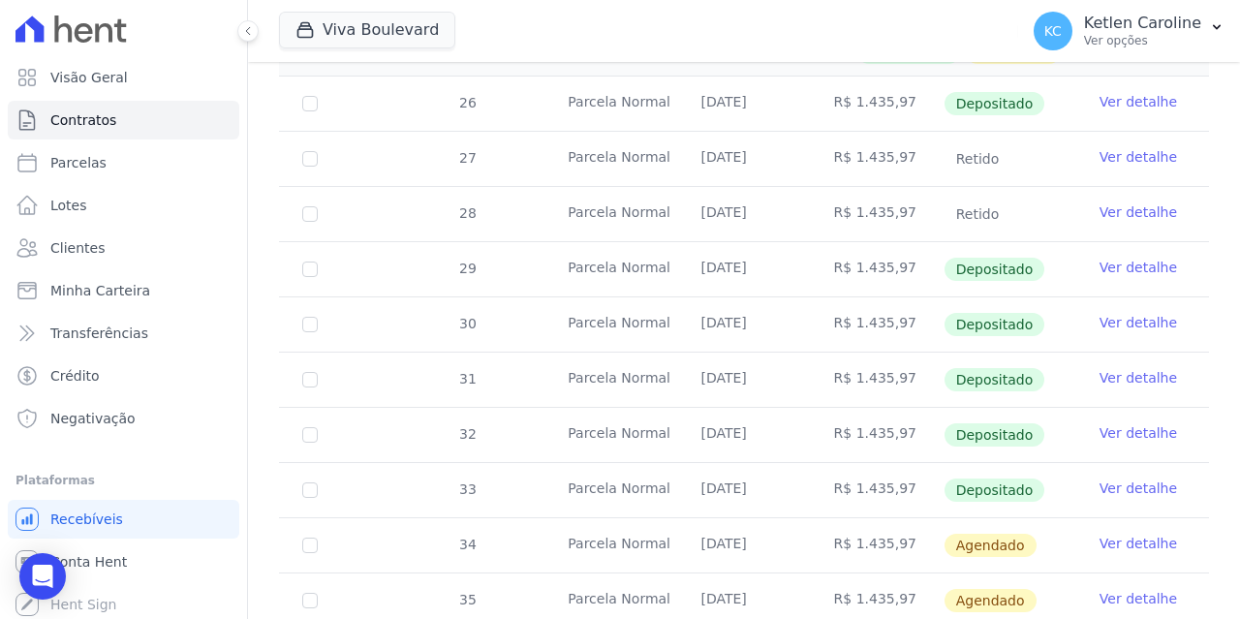
scroll to position [581, 0]
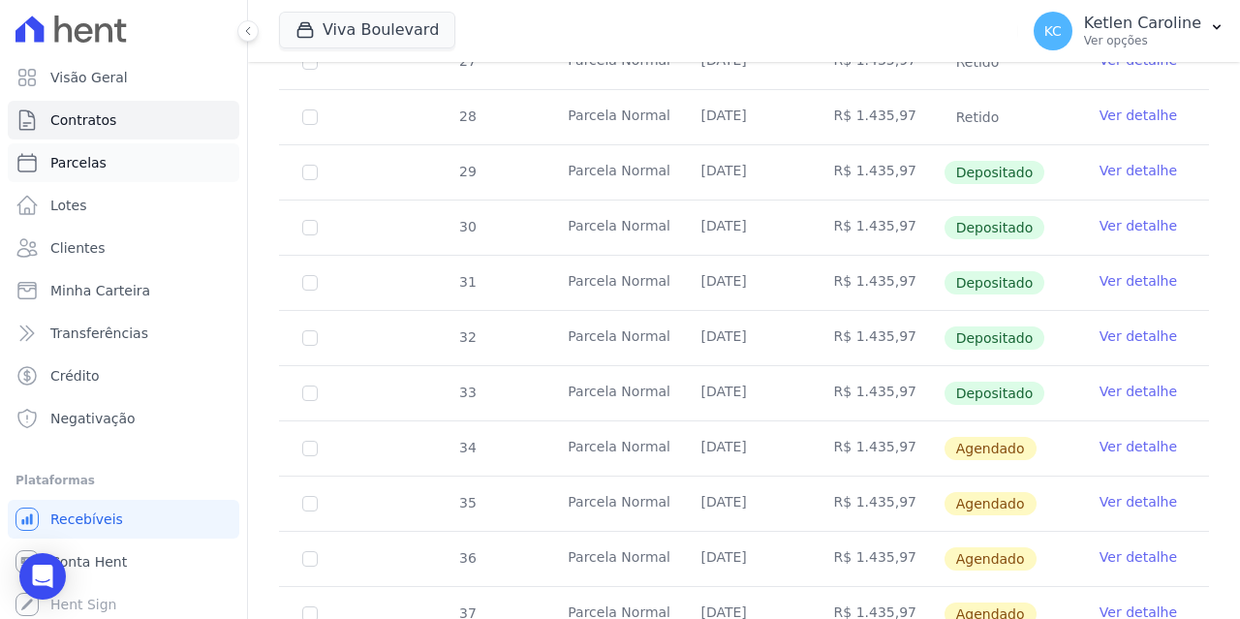
click at [123, 157] on link "Parcelas" at bounding box center [123, 162] width 231 height 39
select select
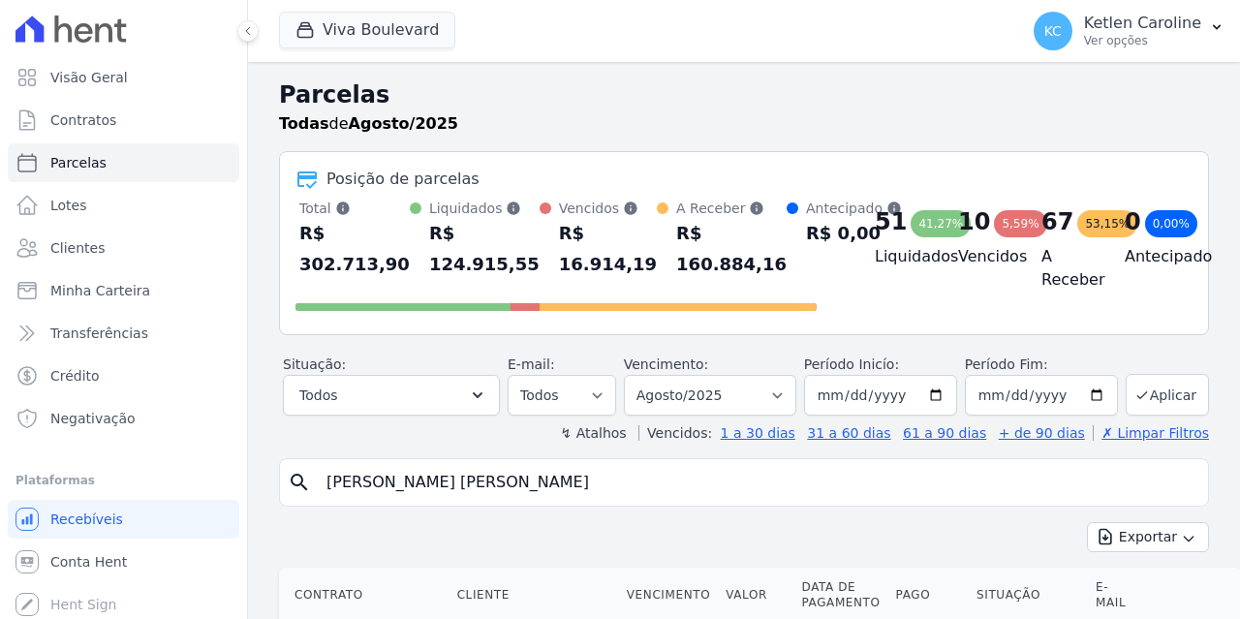
select select
click at [418, 498] on input "search" at bounding box center [757, 482] width 885 height 39
paste input "[PERSON_NAME]"
type input "[PERSON_NAME]"
select select
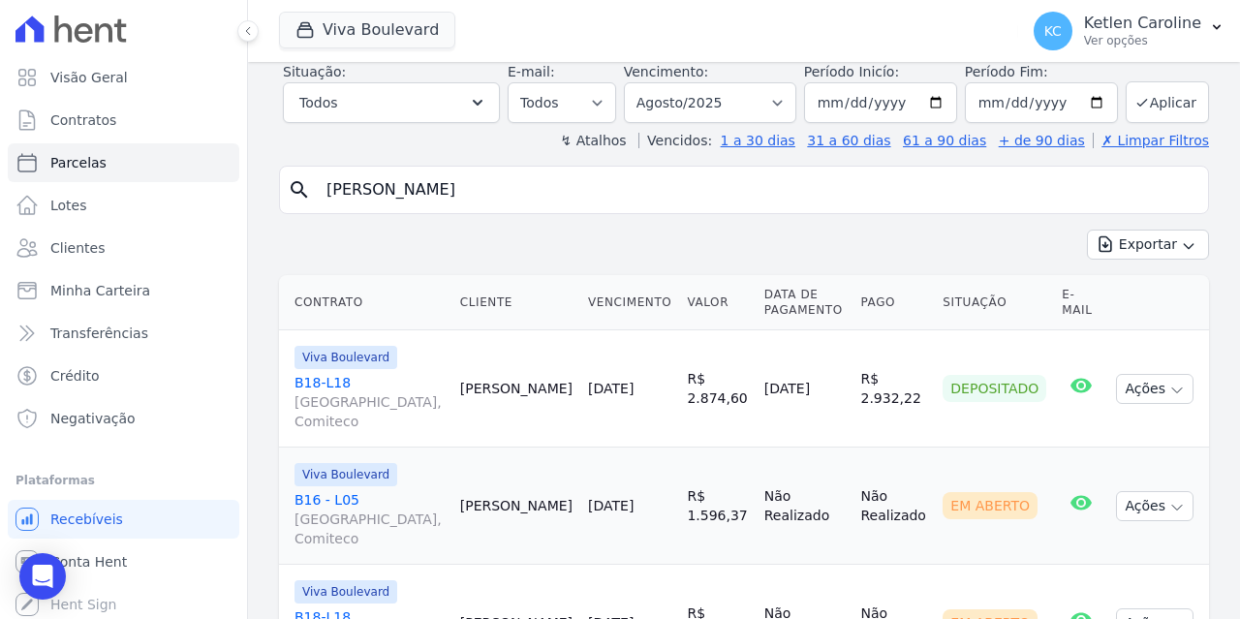
scroll to position [194, 0]
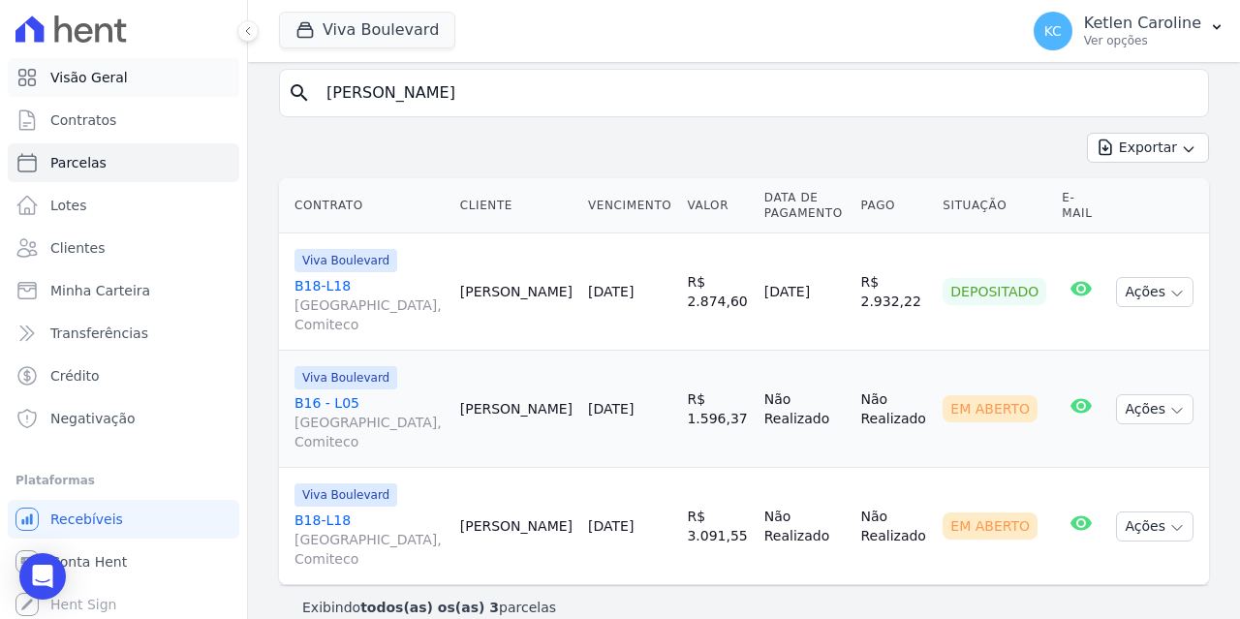
drag, startPoint x: 598, startPoint y: 79, endPoint x: 30, endPoint y: 89, distance: 567.7
click at [30, 89] on div "Visão Geral Contratos [GEOGRAPHIC_DATA] Lotes Clientes Minha Carteira Transferê…" at bounding box center [620, 309] width 1240 height 619
paste input "[PERSON_NAME]"
type input "[PERSON_NAME] [PERSON_NAME]"
select select
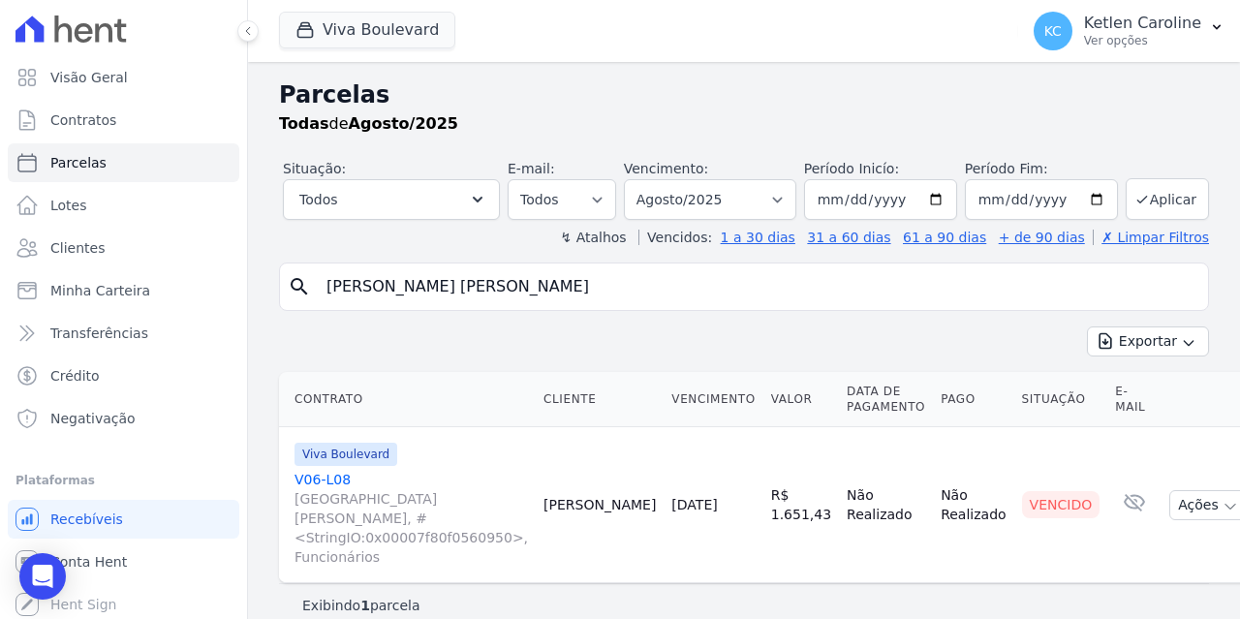
click at [332, 484] on link "V06-L08 [GEOGRAPHIC_DATA][PERSON_NAME], #<StringIO:0x00007f80f0560950>, Funcion…" at bounding box center [410, 518] width 233 height 97
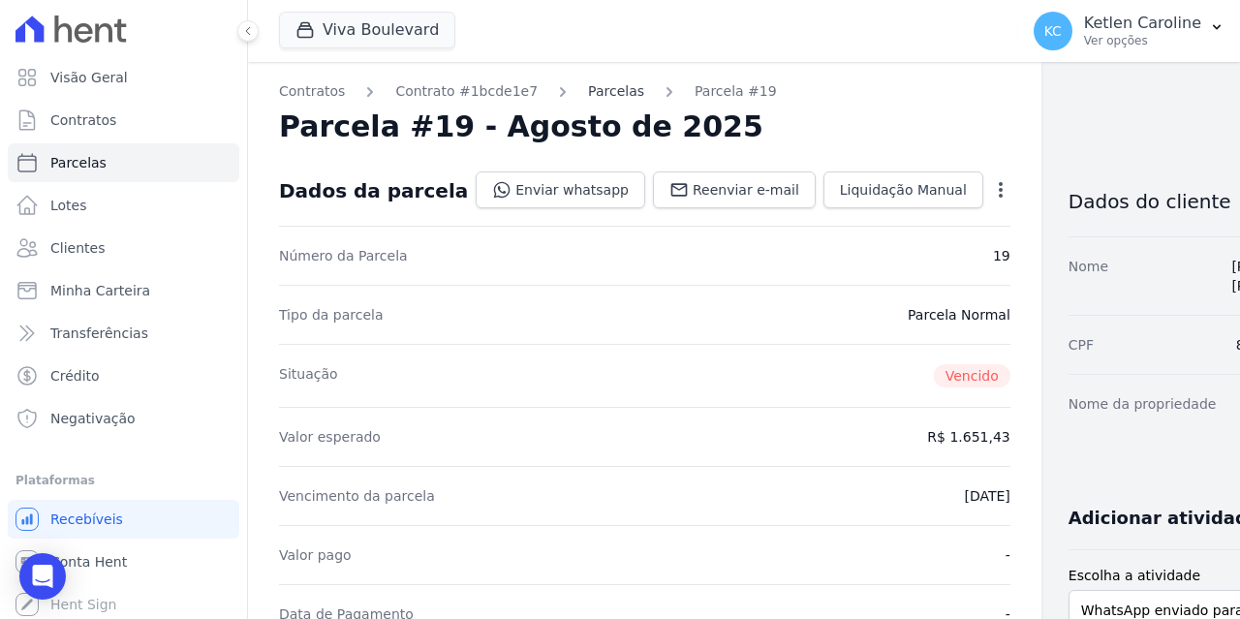
click at [588, 88] on link "Parcelas" at bounding box center [616, 91] width 56 height 20
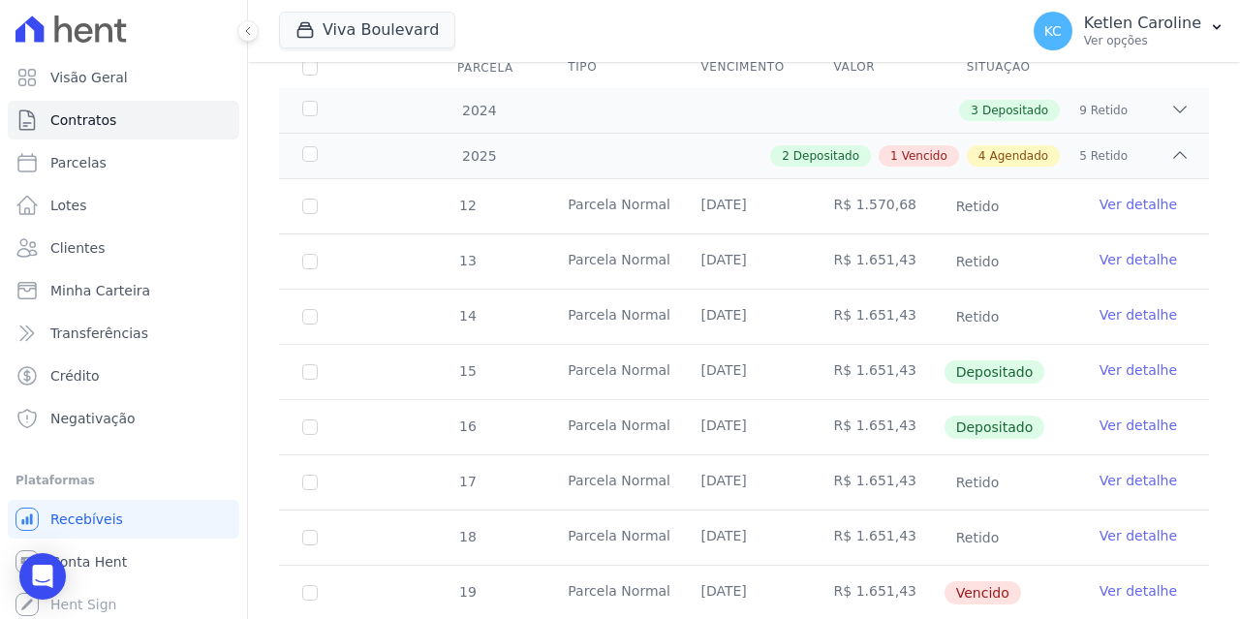
scroll to position [194, 0]
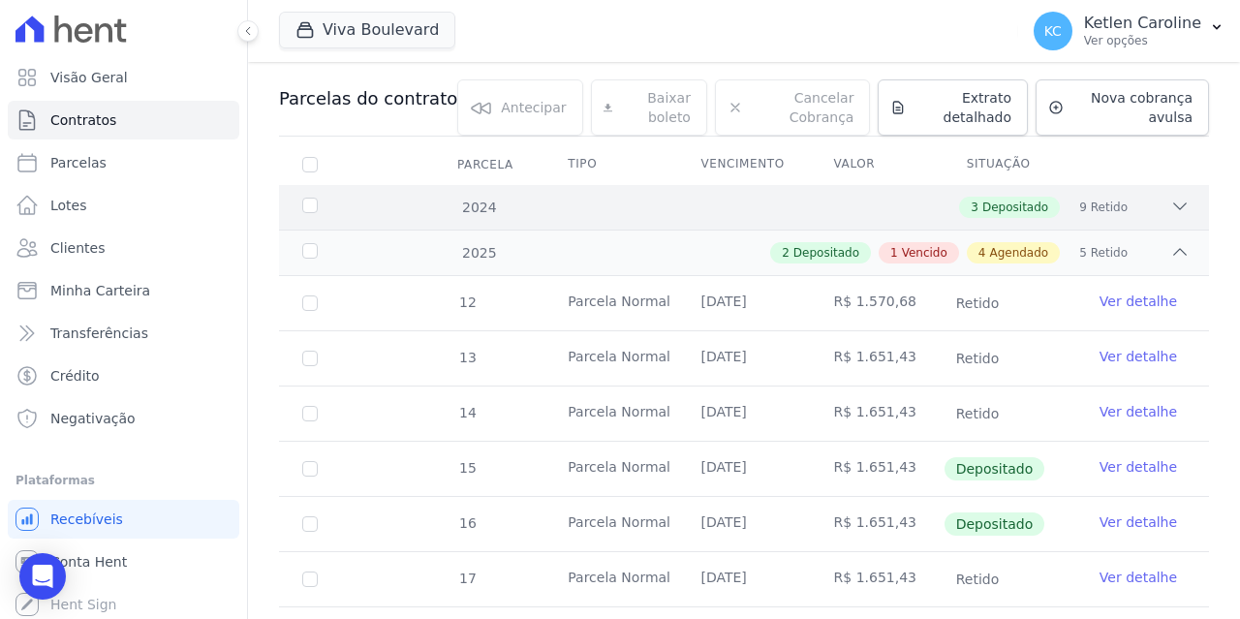
click at [1142, 206] on div "3 Depositado 9 Retido" at bounding box center [788, 207] width 801 height 21
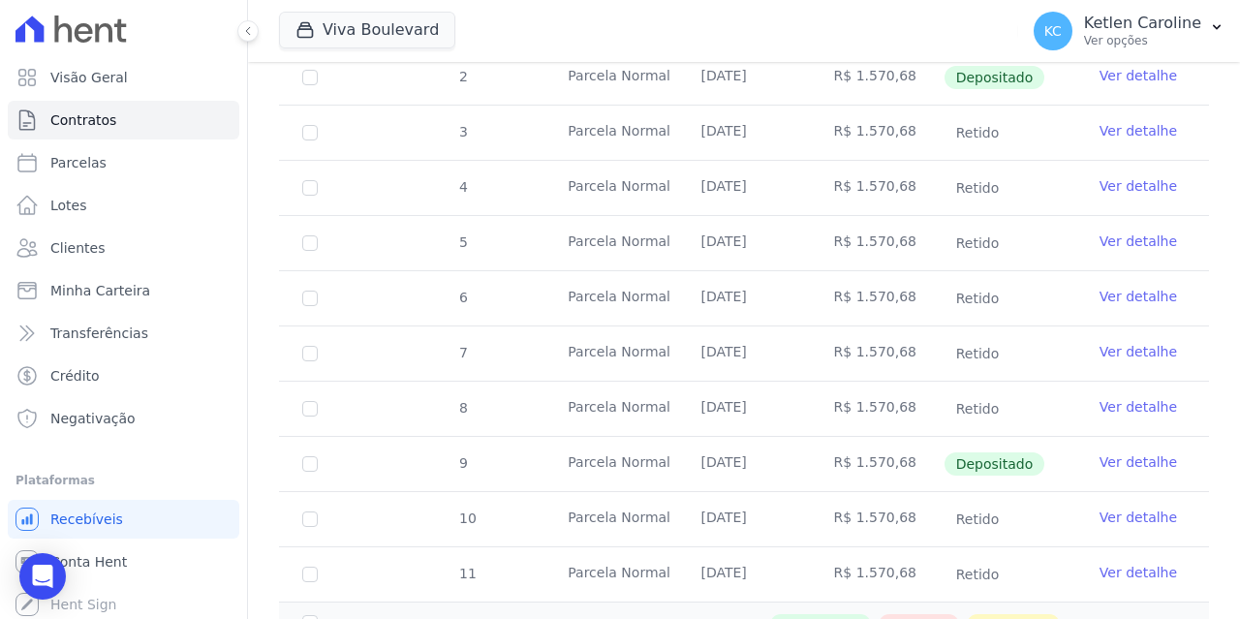
scroll to position [678, 0]
